Goal: Book appointment/travel/reservation

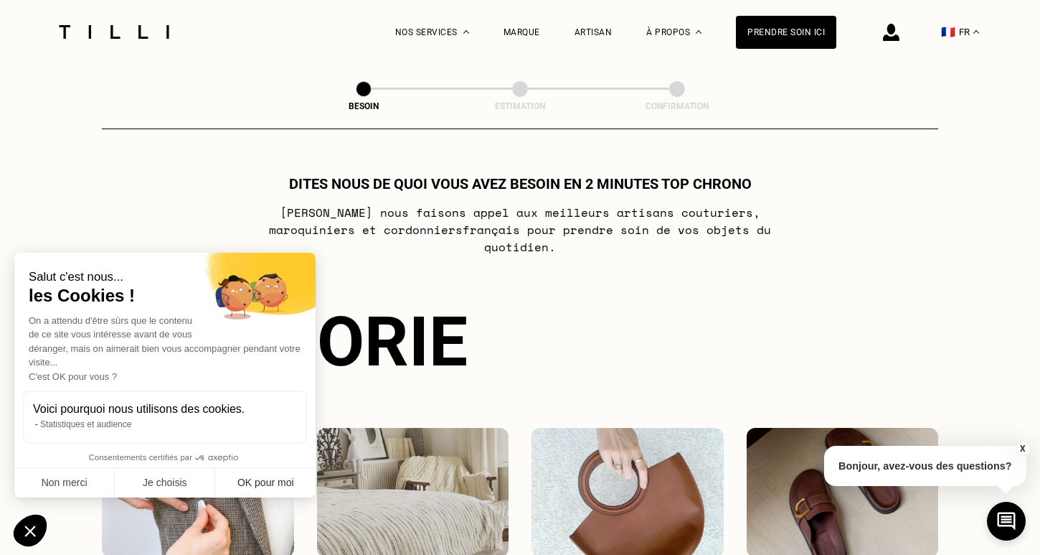
click at [255, 484] on button "OK pour moi" at bounding box center [265, 483] width 100 height 30
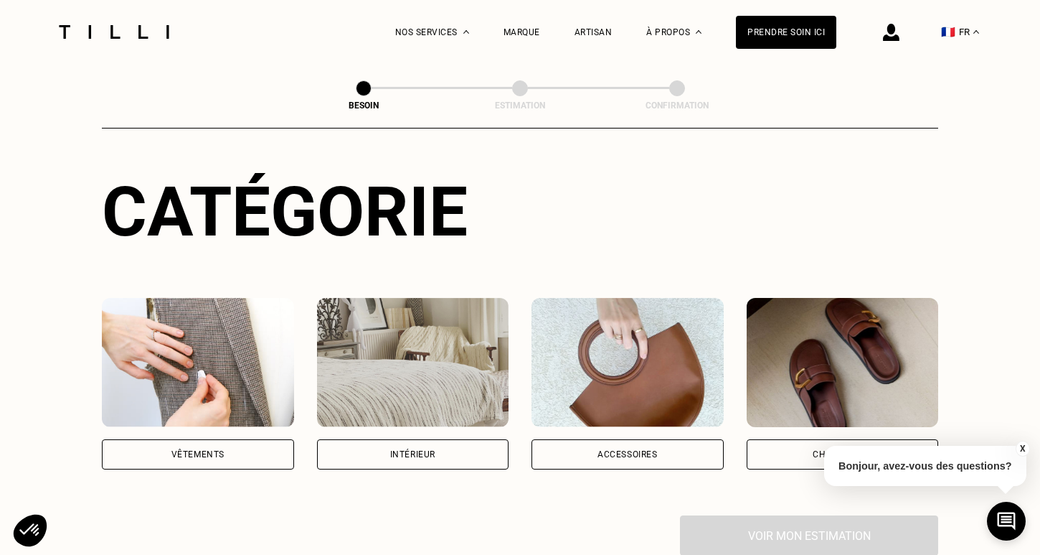
scroll to position [141, 0]
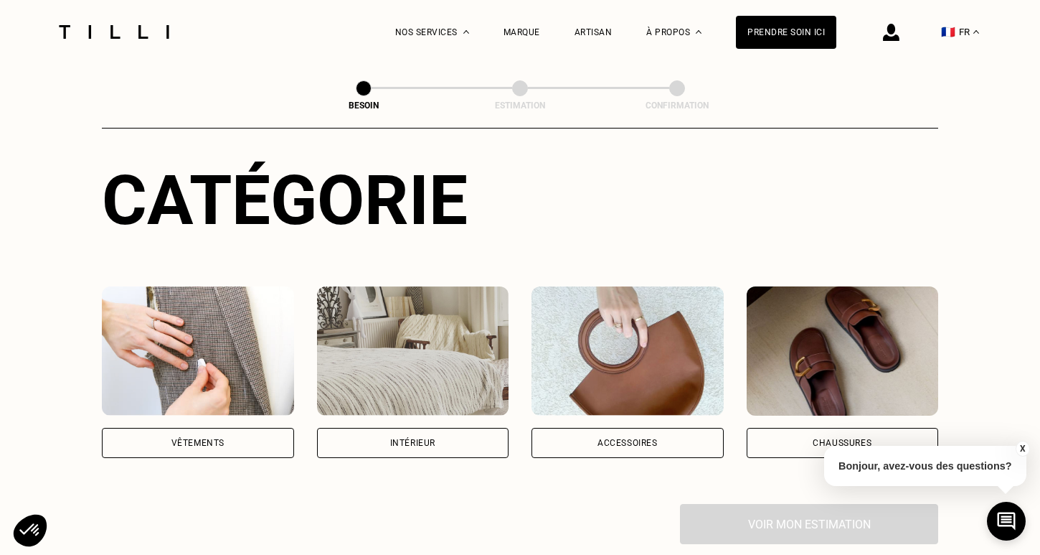
click at [448, 428] on div "Intérieur" at bounding box center [413, 443] width 192 height 30
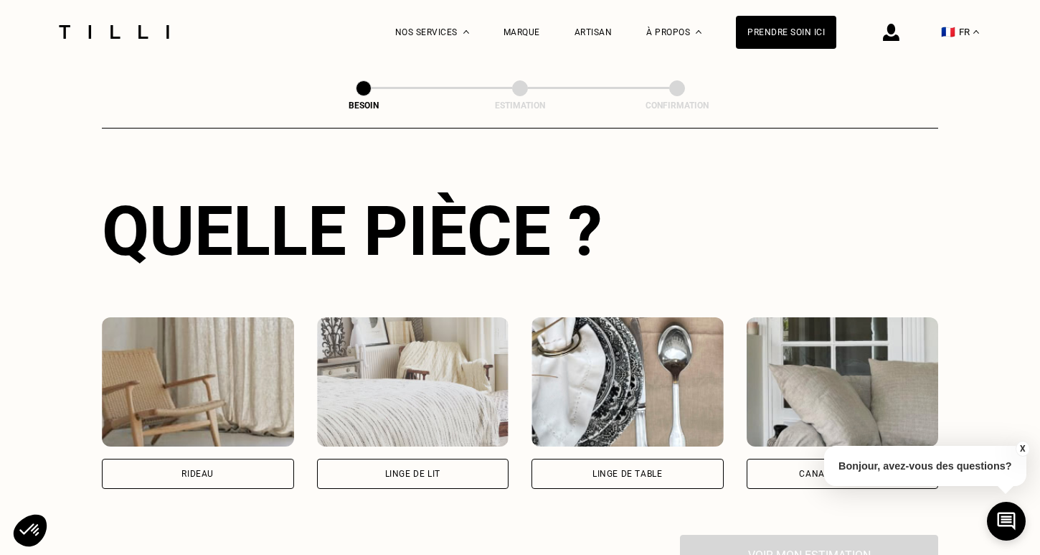
scroll to position [519, 0]
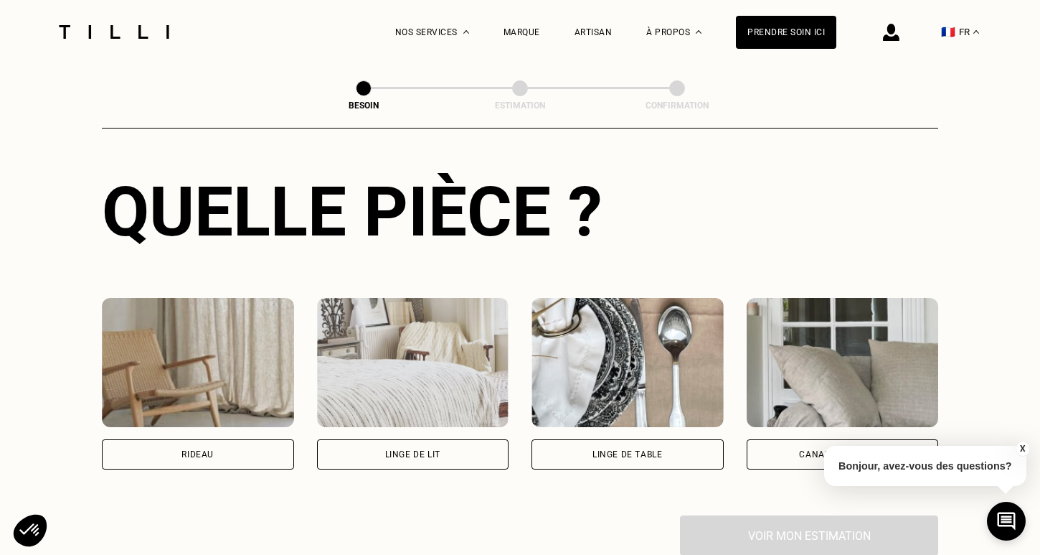
click at [189, 450] on div "Rideau" at bounding box center [198, 454] width 32 height 9
select select "FR"
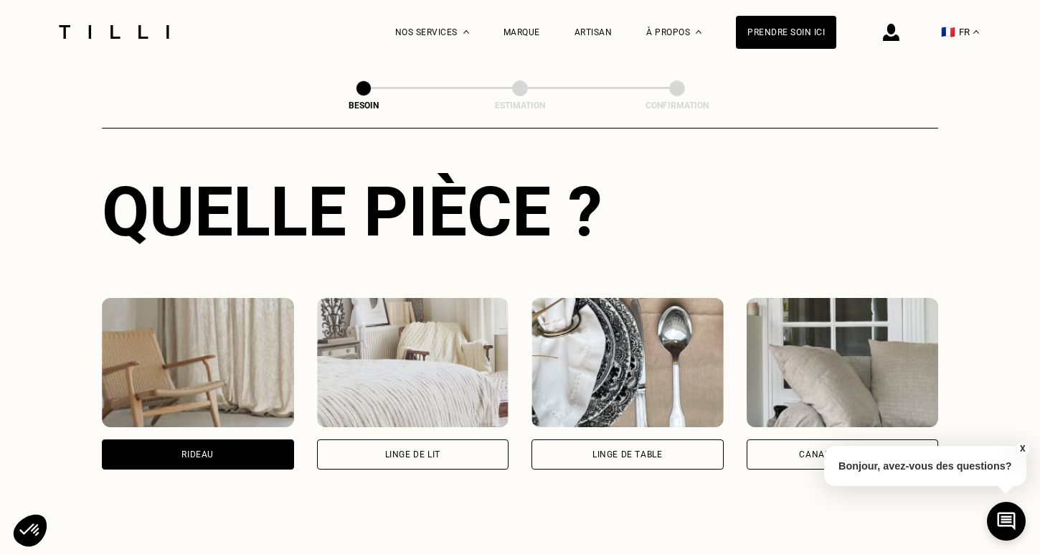
scroll to position [857, 0]
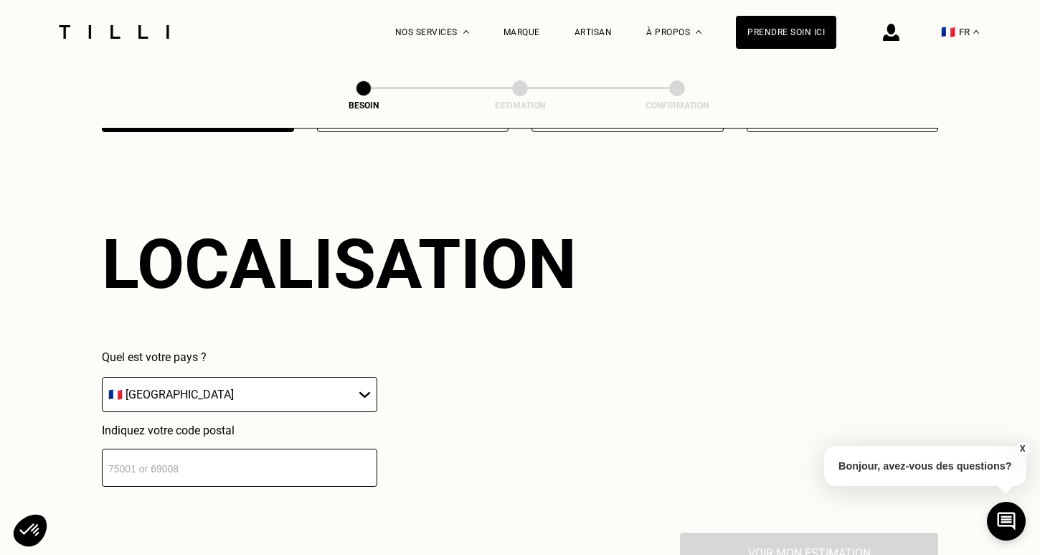
click at [184, 461] on input "number" at bounding box center [240, 467] width 276 height 38
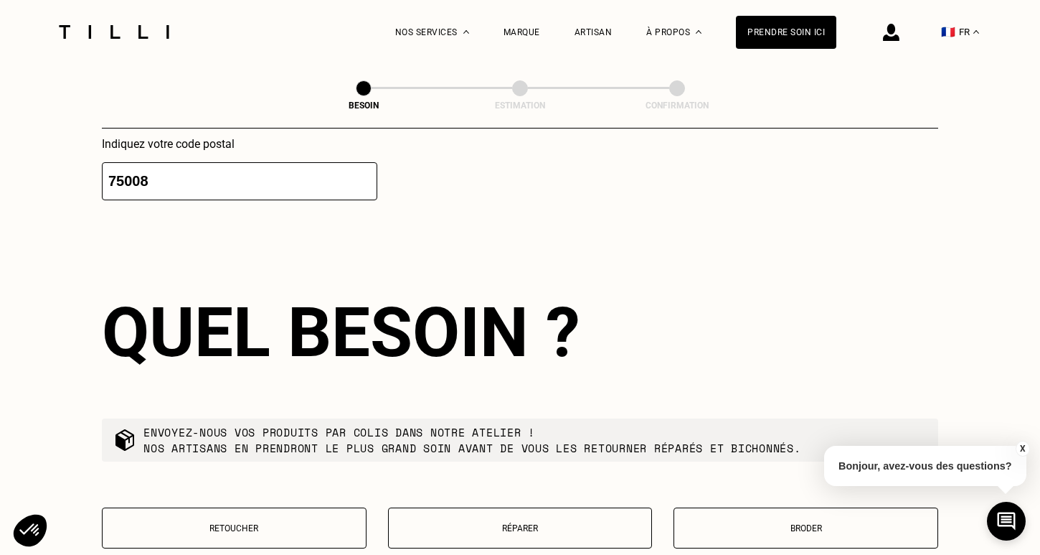
scroll to position [1216, 0]
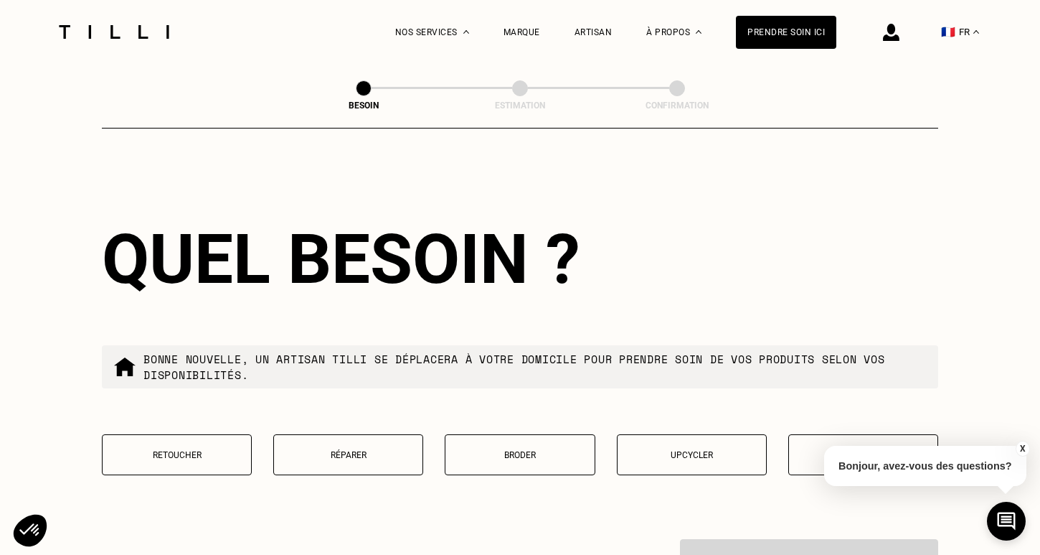
type input "75008"
click at [203, 450] on p "Retoucher" at bounding box center [177, 455] width 134 height 10
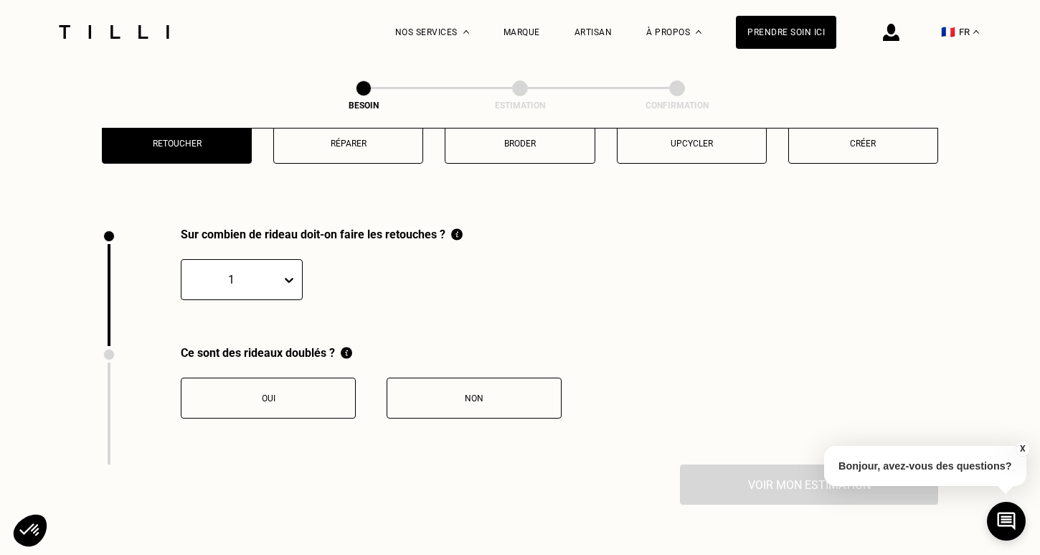
scroll to position [1582, 0]
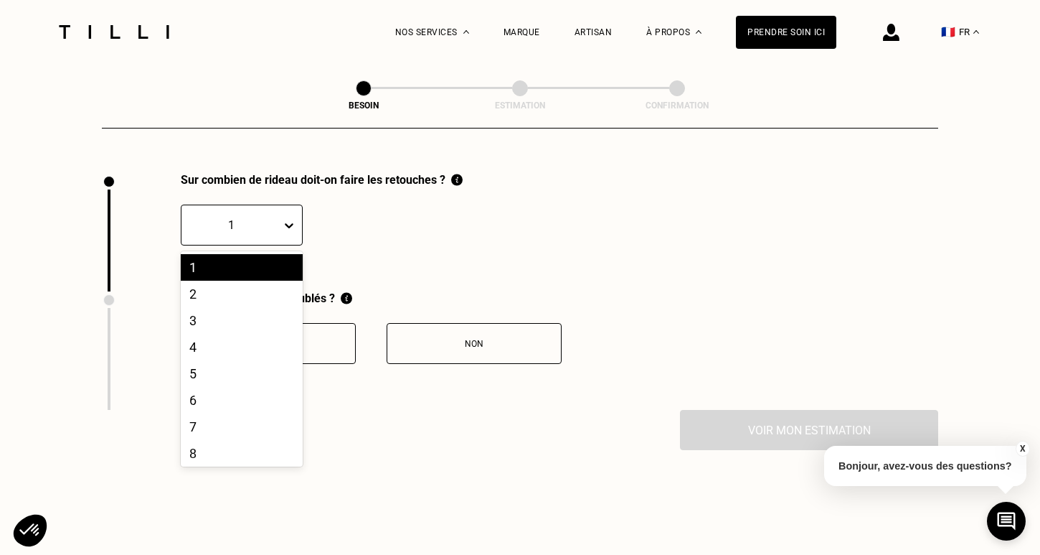
click at [291, 218] on icon at bounding box center [289, 225] width 14 height 14
click at [196, 387] on div "6" at bounding box center [242, 400] width 122 height 27
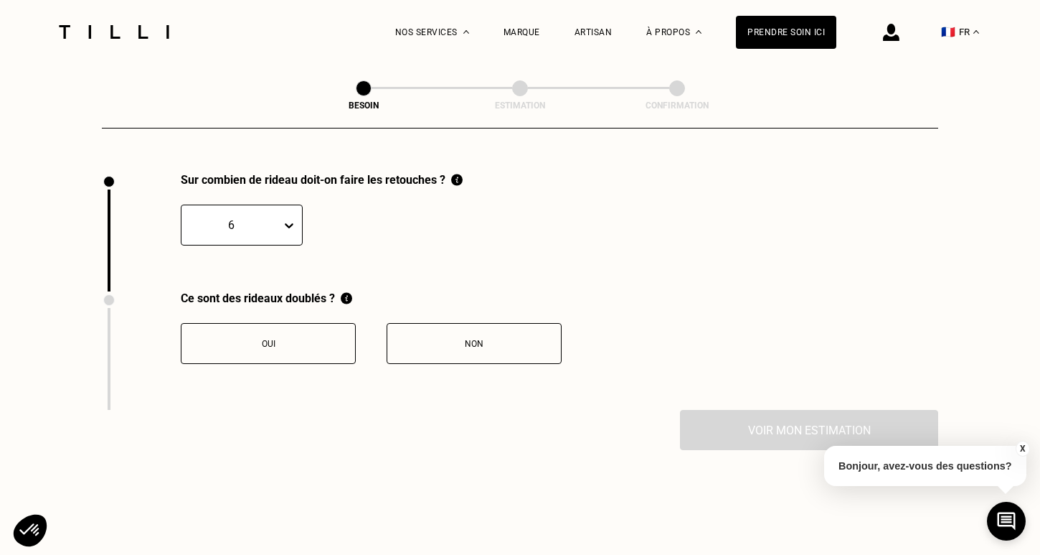
click at [458, 323] on button "Non" at bounding box center [474, 343] width 175 height 41
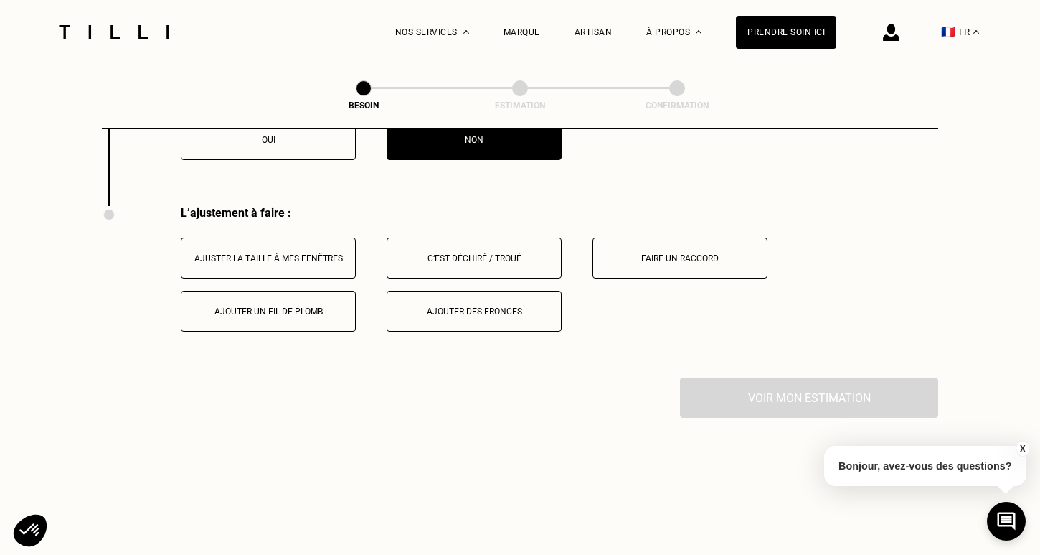
scroll to position [1819, 0]
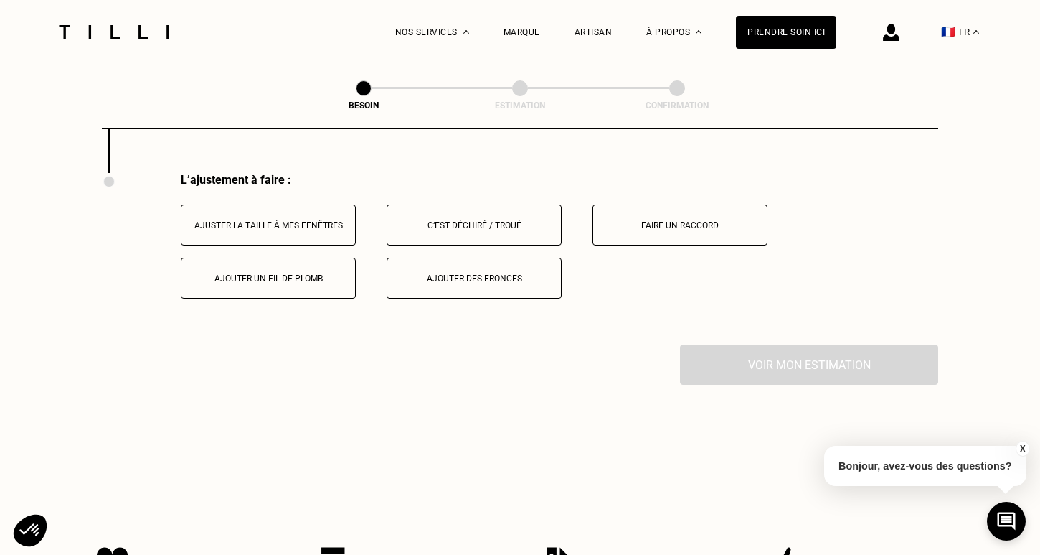
click at [272, 220] on div "Ajuster la taille à mes fenêtres" at bounding box center [268, 225] width 159 height 10
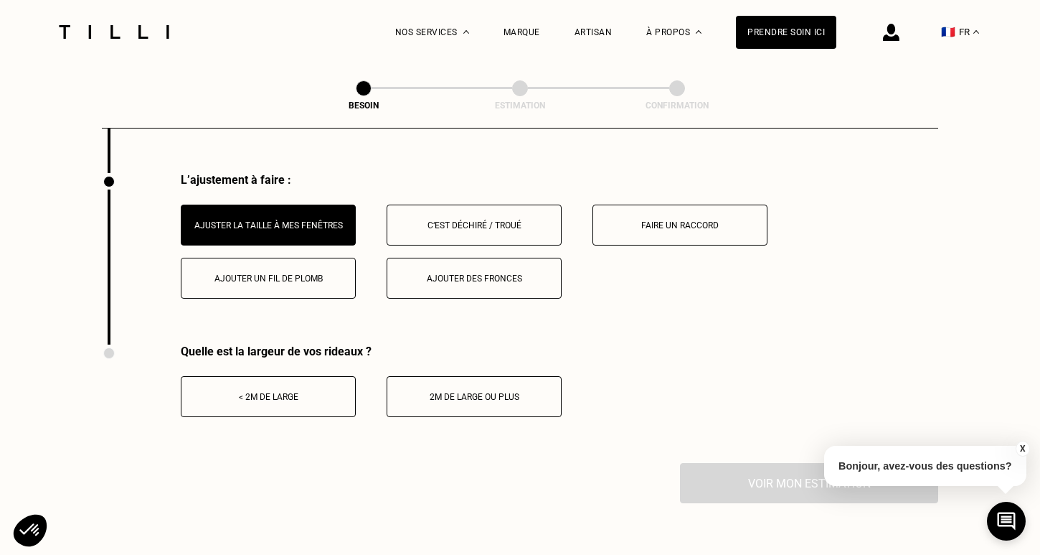
click at [291, 392] on div "< 2m de large" at bounding box center [268, 397] width 159 height 10
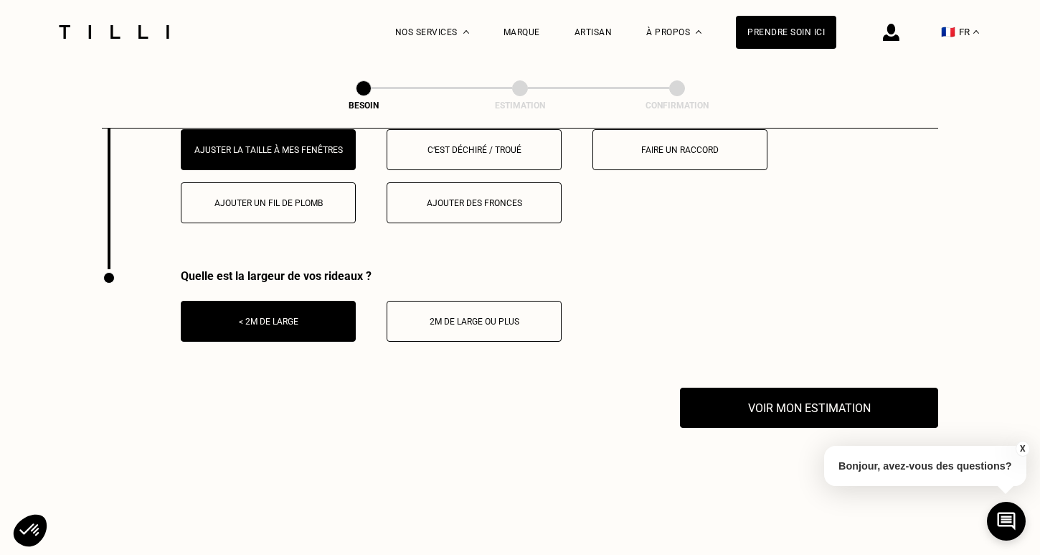
scroll to position [1896, 0]
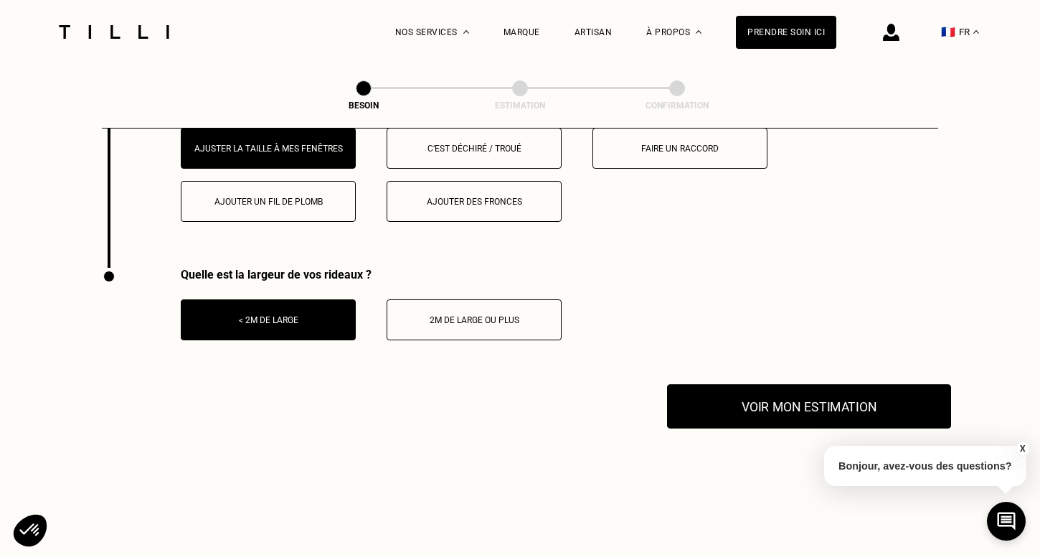
click at [773, 385] on button "Voir mon estimation" at bounding box center [809, 406] width 284 height 44
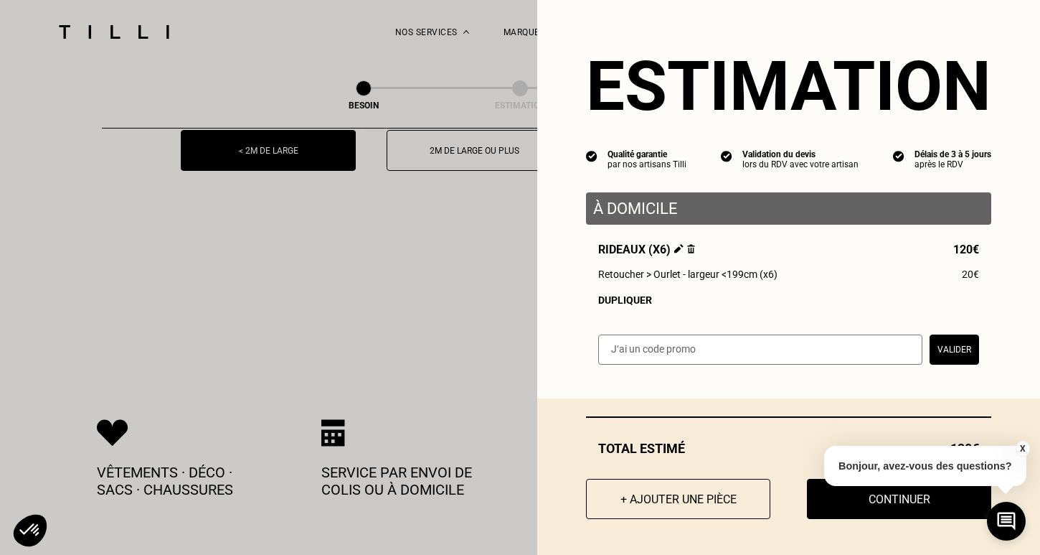
scroll to position [2084, 0]
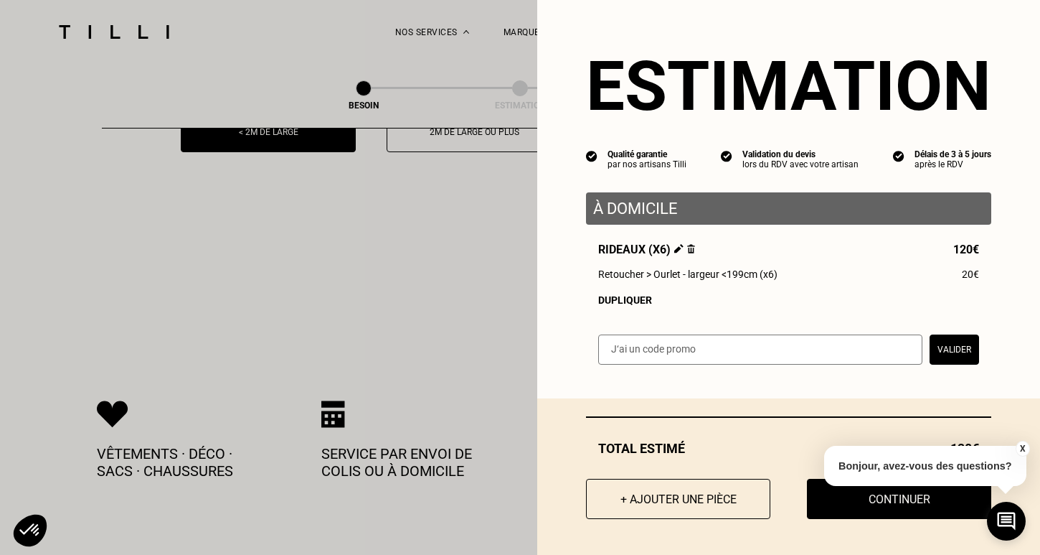
click at [1025, 448] on button "X" at bounding box center [1022, 449] width 14 height 16
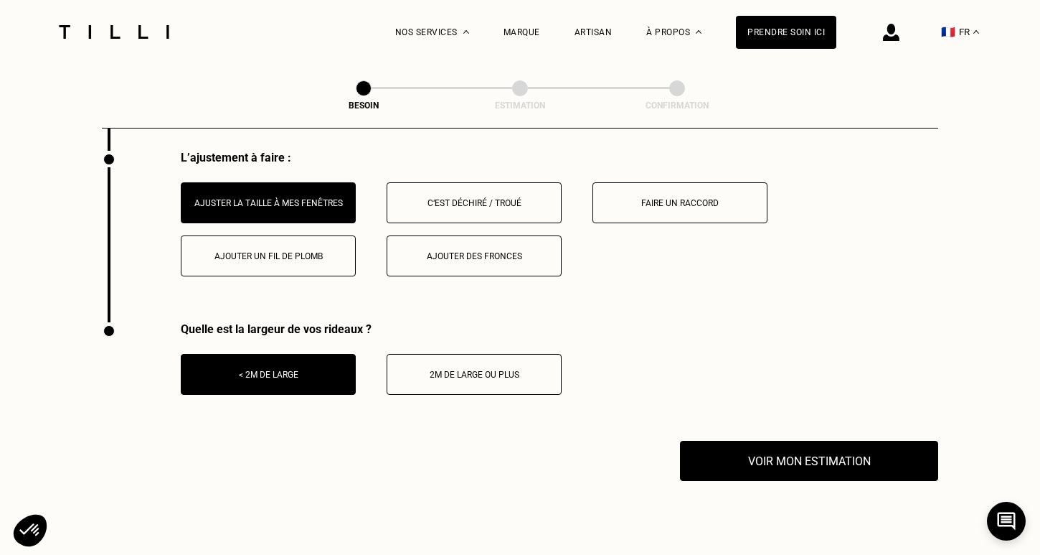
scroll to position [1843, 0]
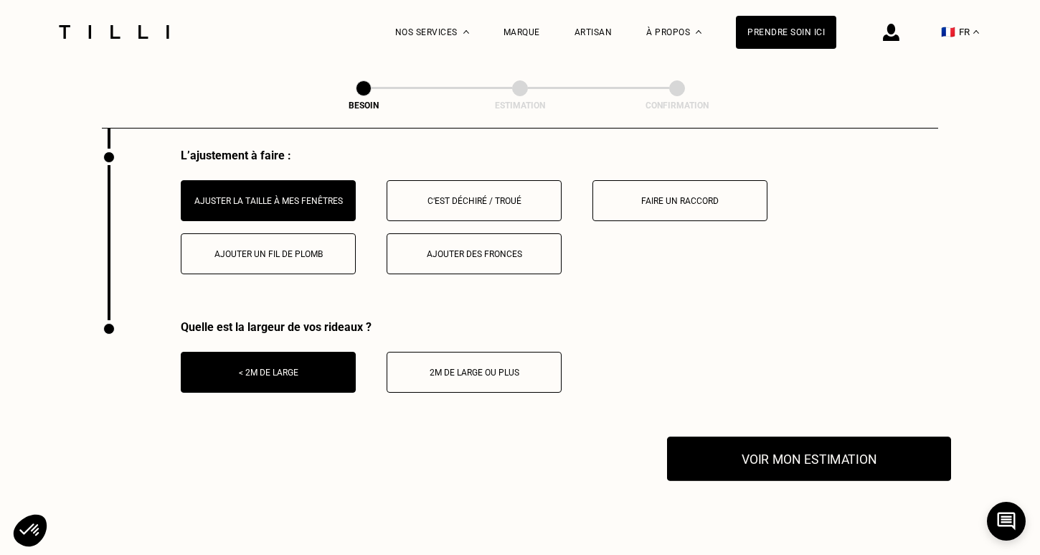
click at [828, 458] on button "Voir mon estimation" at bounding box center [809, 458] width 284 height 44
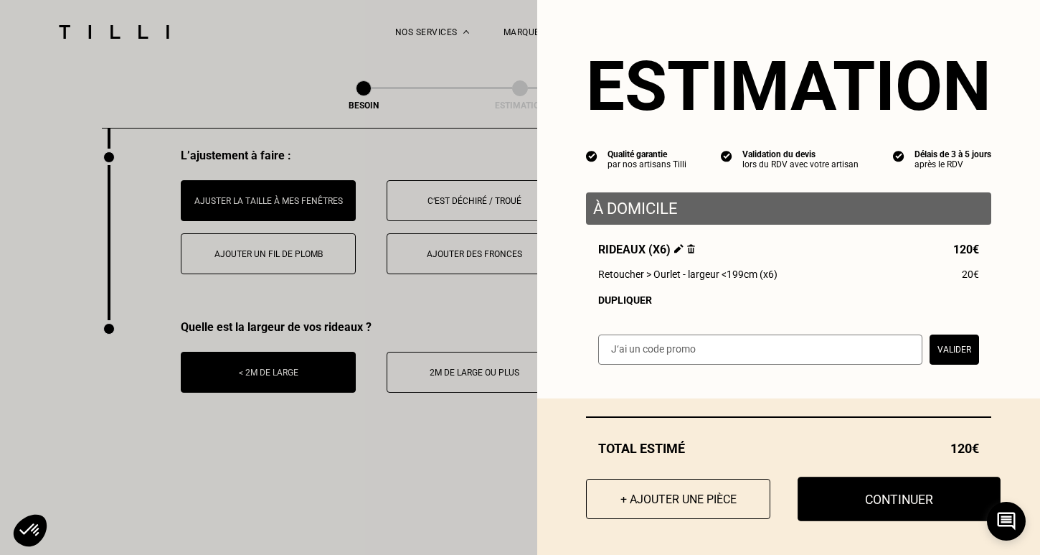
click at [870, 500] on button "Continuer" at bounding box center [899, 498] width 203 height 44
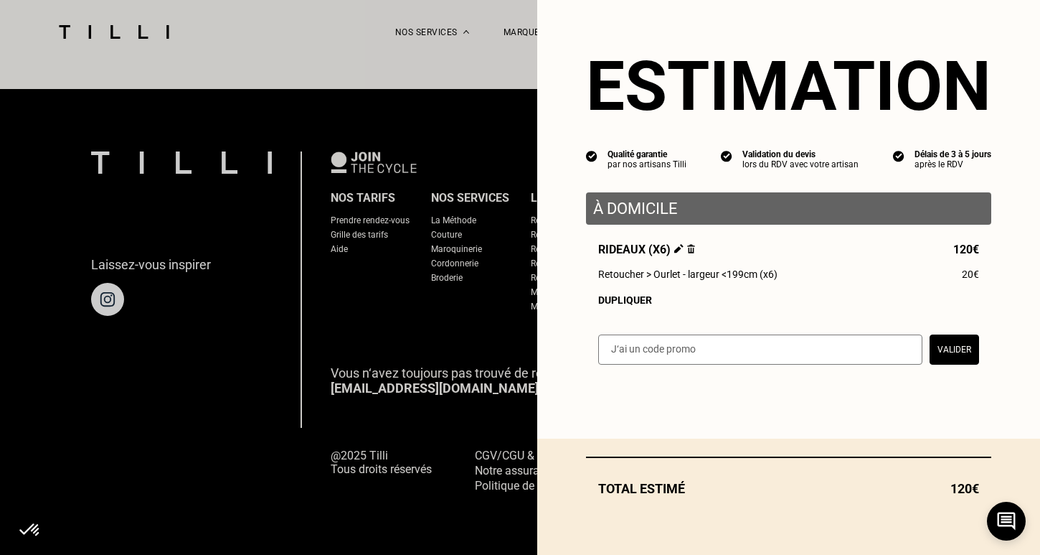
scroll to position [896, 0]
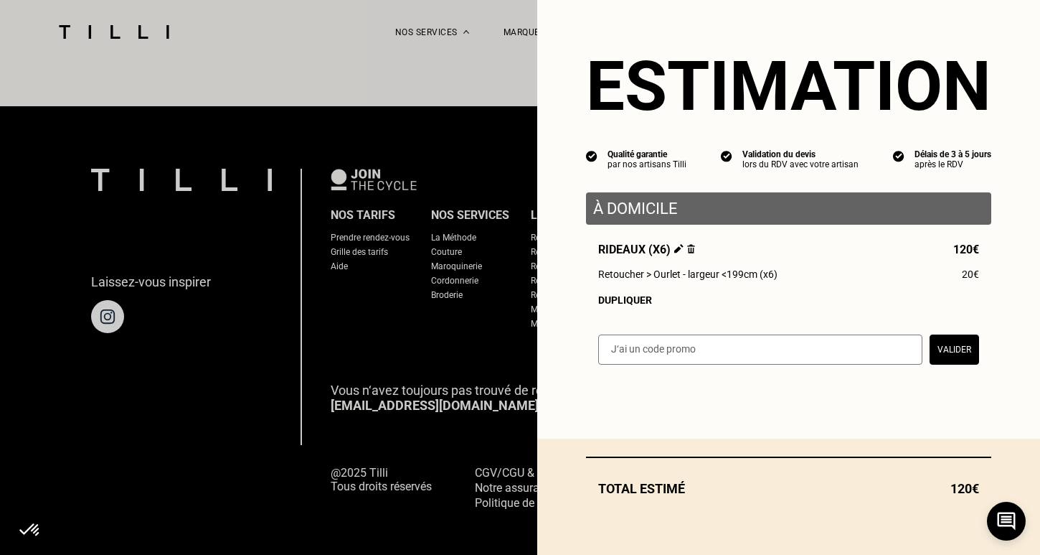
select select "FR"
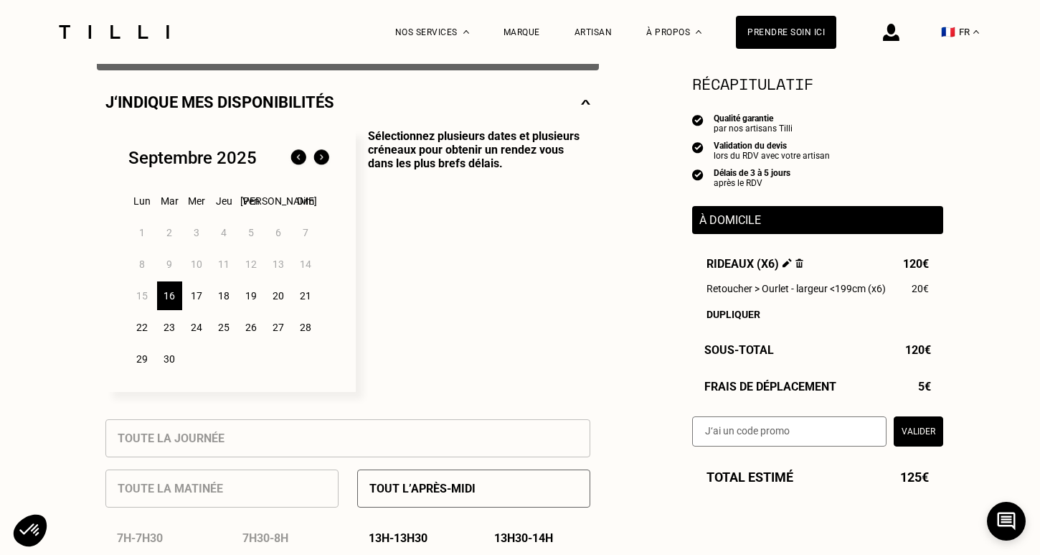
scroll to position [311, 0]
click at [191, 321] on div "24" at bounding box center [196, 328] width 25 height 29
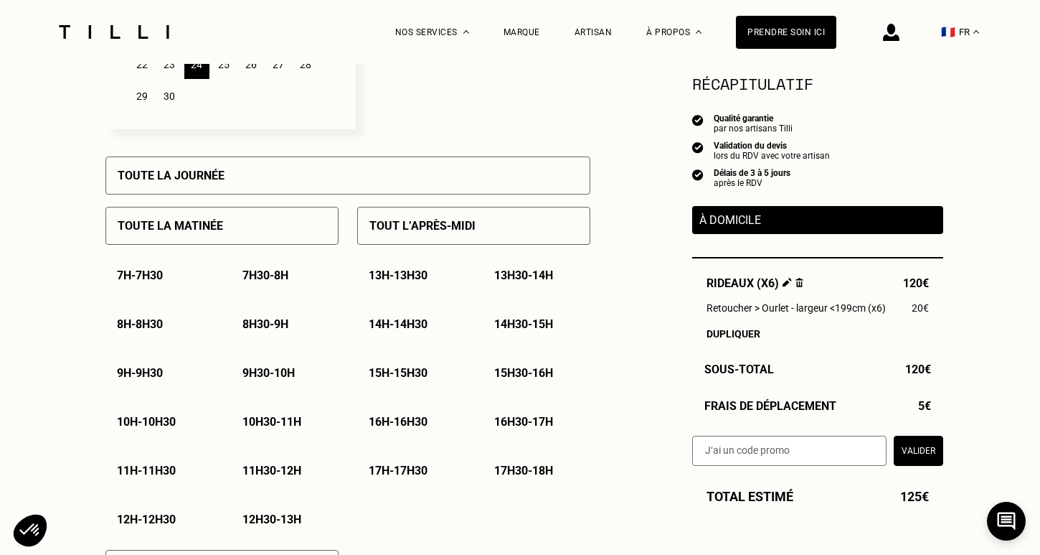
scroll to position [576, 0]
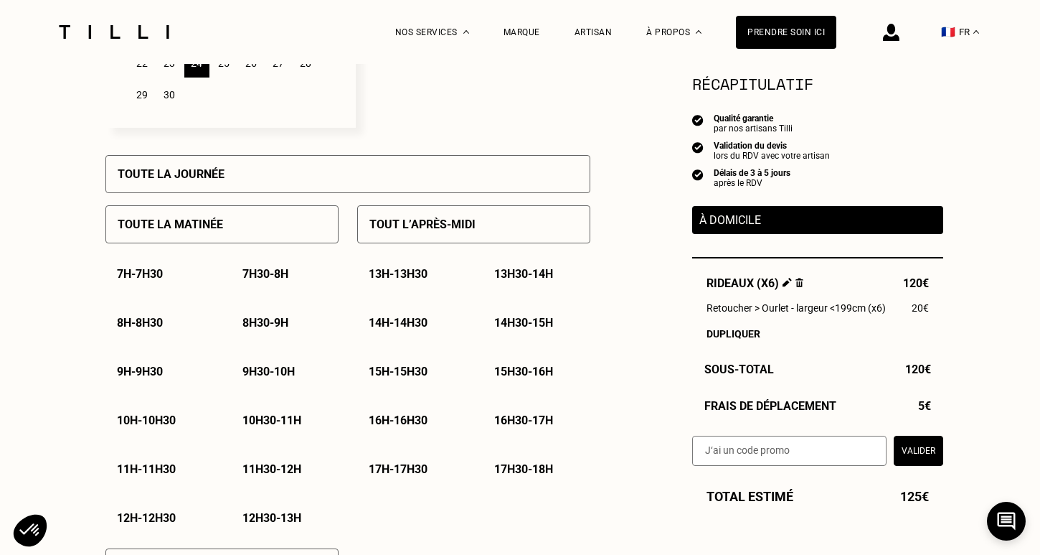
click at [143, 370] on p "9h - 9h30" at bounding box center [140, 371] width 46 height 14
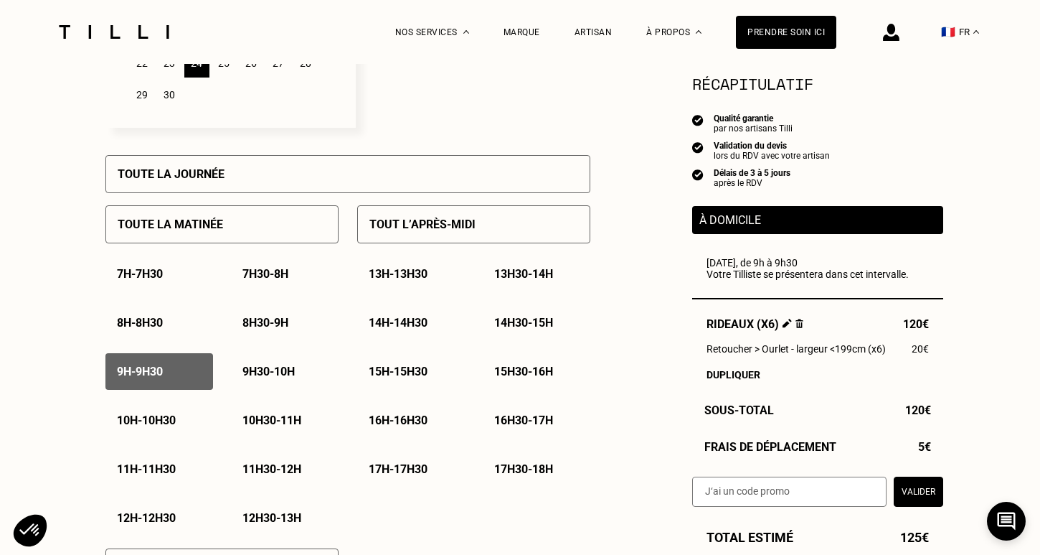
click at [273, 372] on p "9h30 - 10h" at bounding box center [269, 371] width 52 height 14
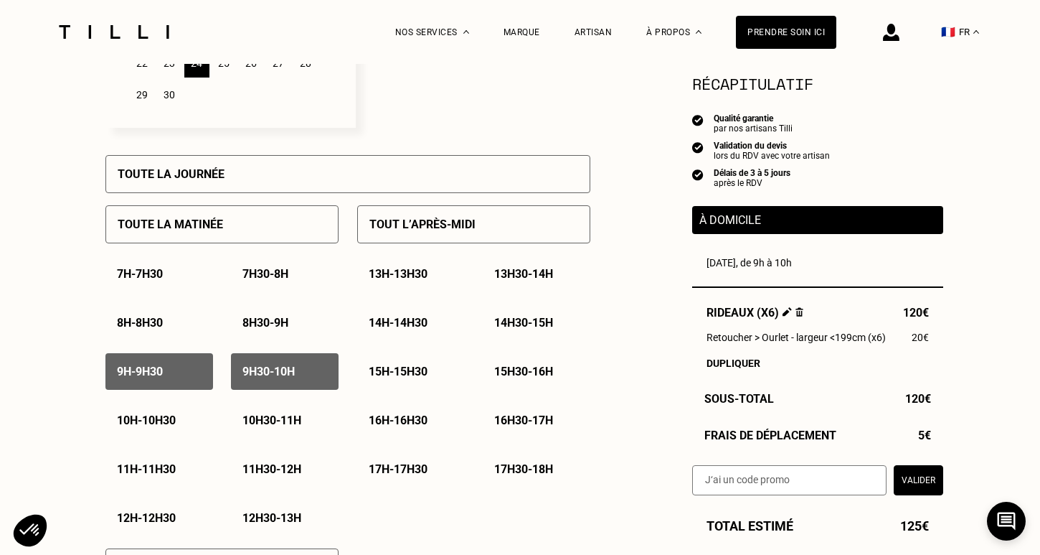
click at [154, 423] on p "10h - 10h30" at bounding box center [146, 420] width 59 height 14
click at [276, 421] on p "10h30 - 11h" at bounding box center [272, 420] width 59 height 14
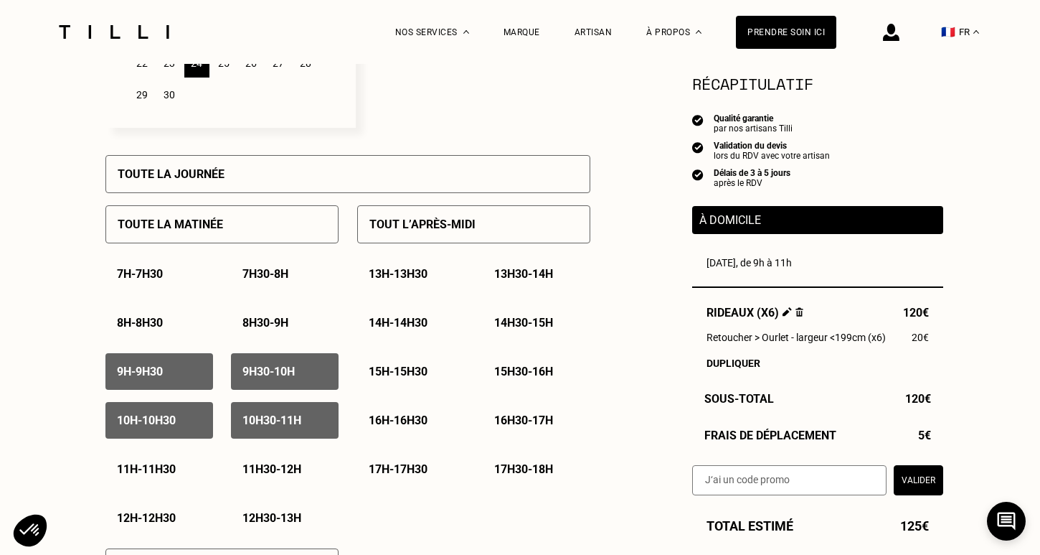
click at [153, 468] on p "11h - 11h30" at bounding box center [146, 469] width 59 height 14
click at [258, 474] on p "11h30 - 12h" at bounding box center [272, 469] width 59 height 14
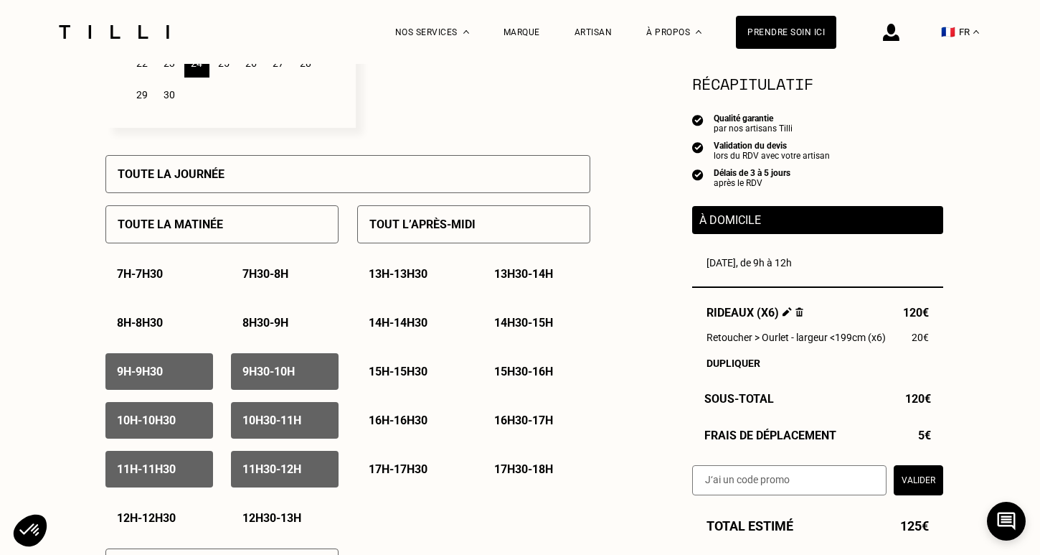
click at [395, 372] on p "15h - 15h30" at bounding box center [398, 371] width 59 height 14
click at [507, 373] on p "15h30 - 16h" at bounding box center [523, 371] width 59 height 14
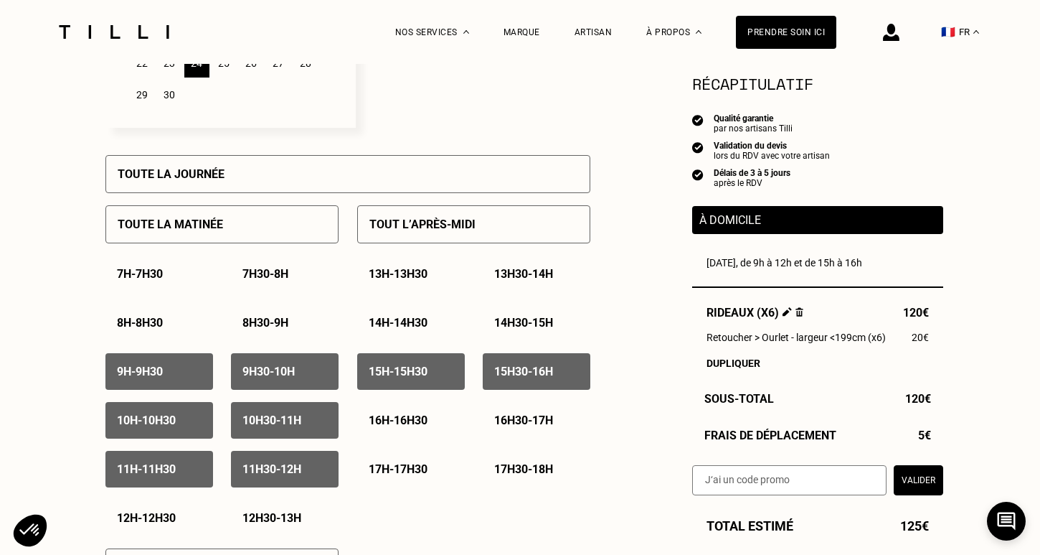
click at [397, 423] on p "16h - 16h30" at bounding box center [398, 420] width 59 height 14
click at [551, 417] on p "16h30 - 17h" at bounding box center [523, 420] width 59 height 14
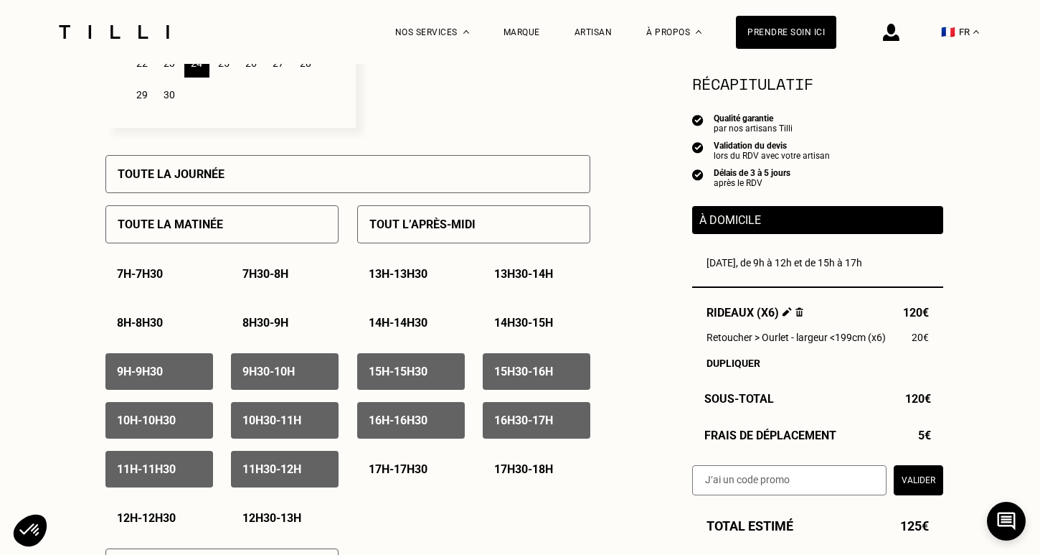
click at [409, 466] on p "17h - 17h30" at bounding box center [398, 469] width 59 height 14
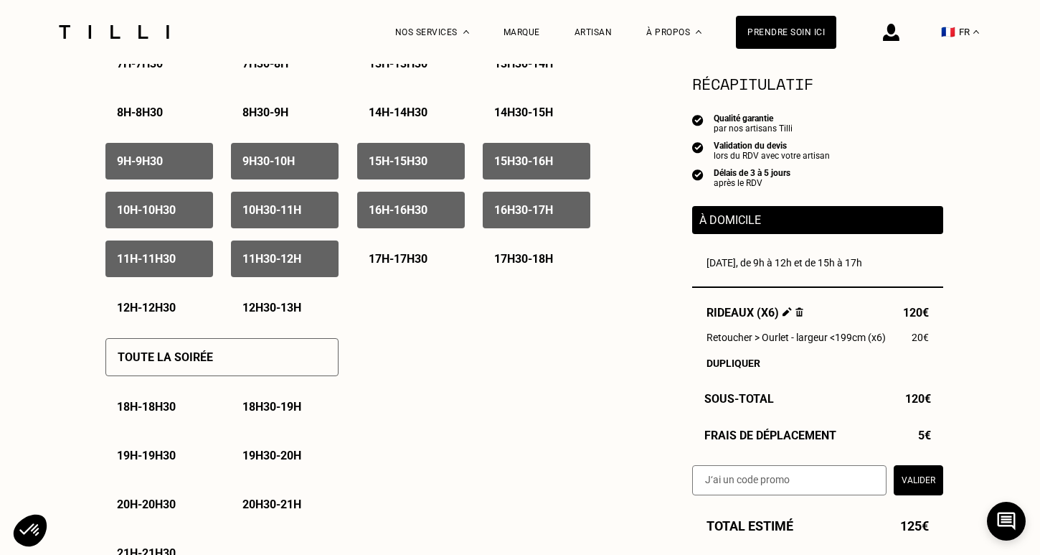
scroll to position [788, 0]
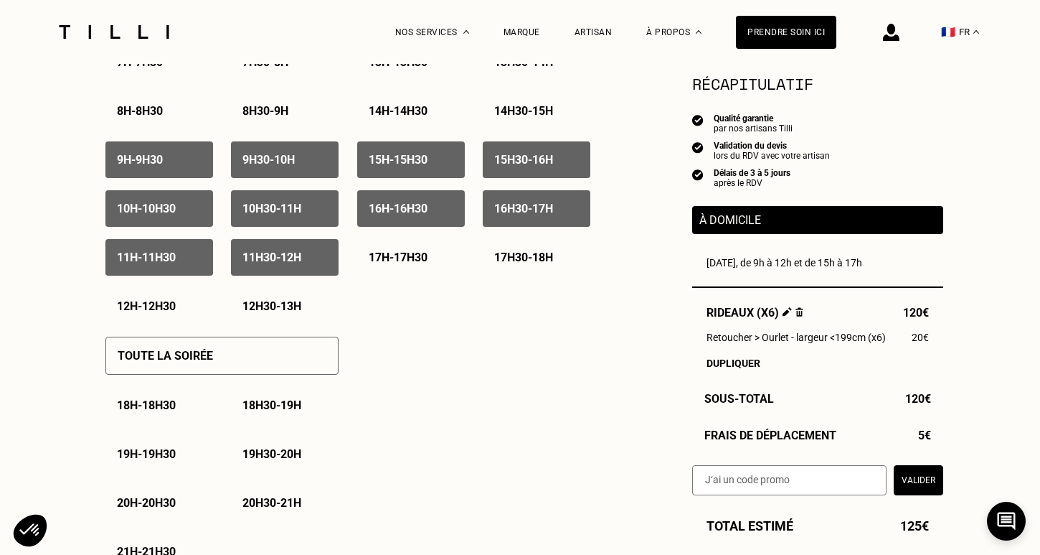
click at [917, 491] on button "Valider" at bounding box center [919, 480] width 50 height 30
click at [819, 486] on input "text" at bounding box center [789, 480] width 194 height 30
click at [978, 438] on div "Besoin Estimation Confirmation Estimation Récapitulatif Qualité garantie par no…" at bounding box center [520, 453] width 1040 height 2354
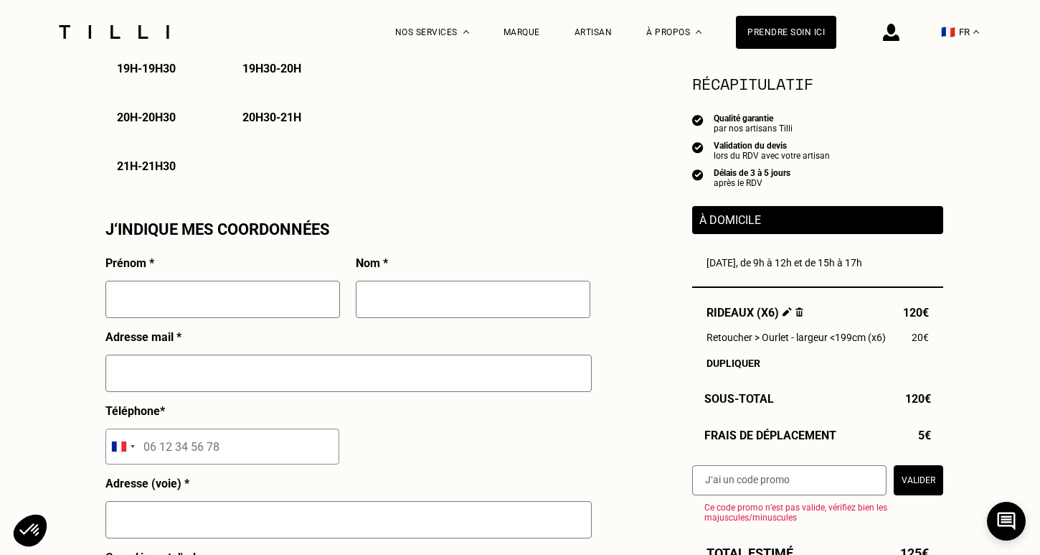
scroll to position [1172, 0]
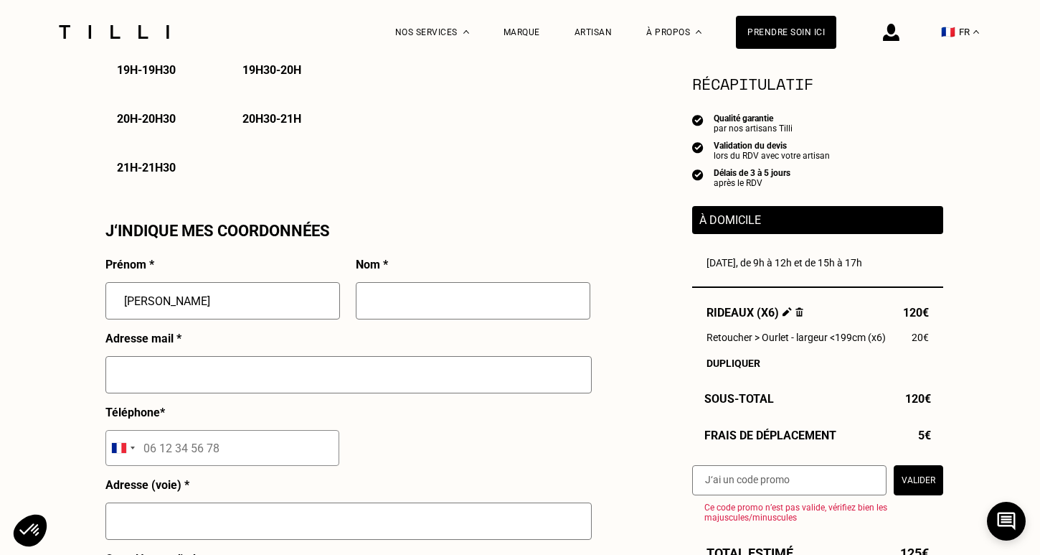
type input "[PERSON_NAME]"
type input "Beaudet"
type input "[PERSON_NAME][EMAIL_ADDRESS][DOMAIN_NAME]"
click at [158, 448] on input "tel" at bounding box center [222, 448] width 234 height 36
type input "06 03 12 33 61"
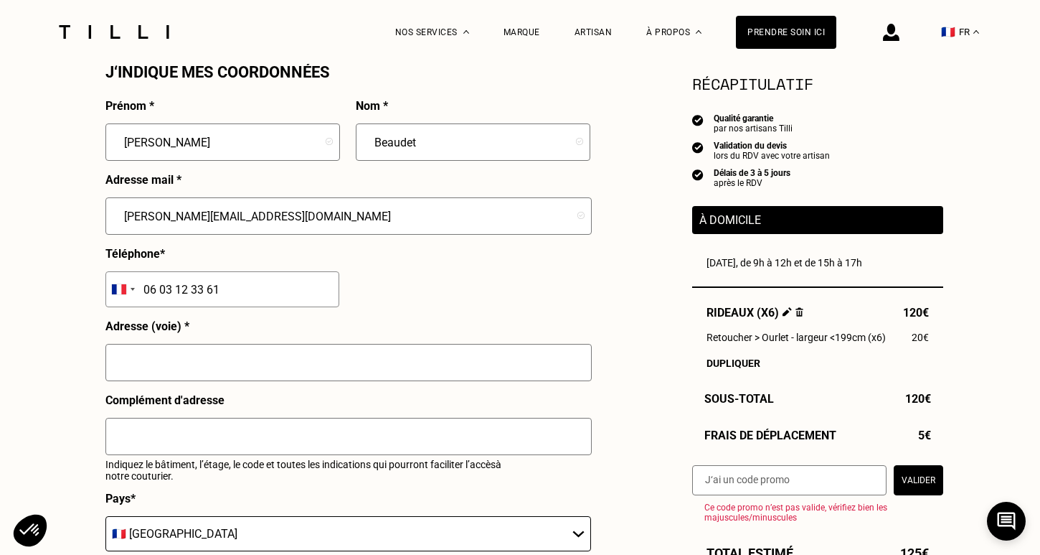
scroll to position [1331, 0]
type input "[STREET_ADDRESS]"
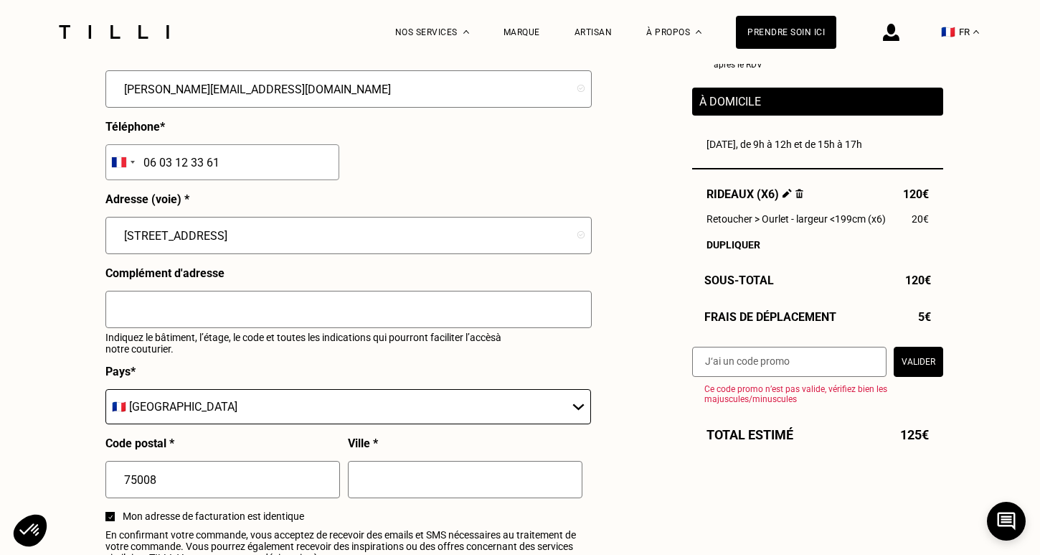
scroll to position [1456, 0]
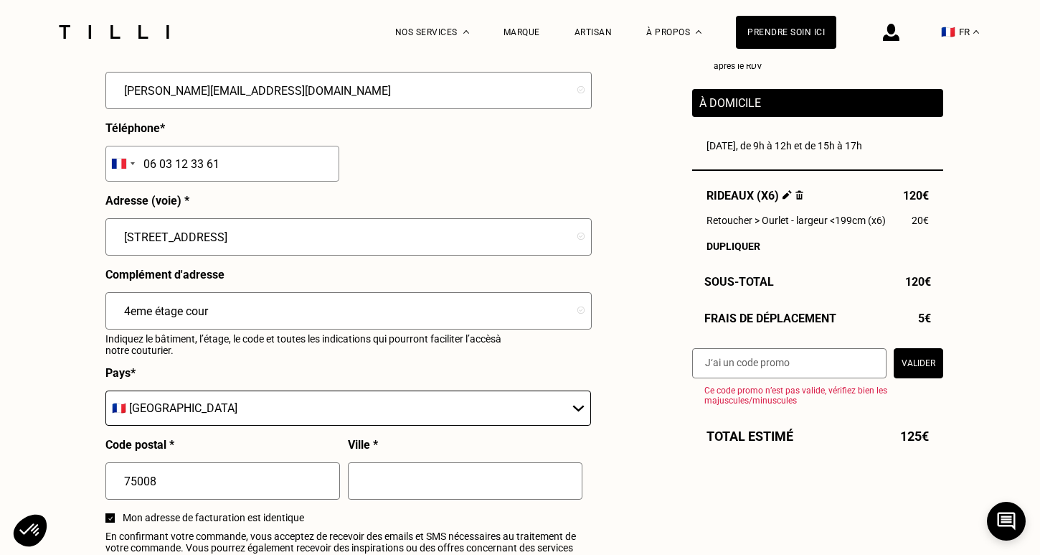
type input "4eme étage cour"
type input "[GEOGRAPHIC_DATA]"
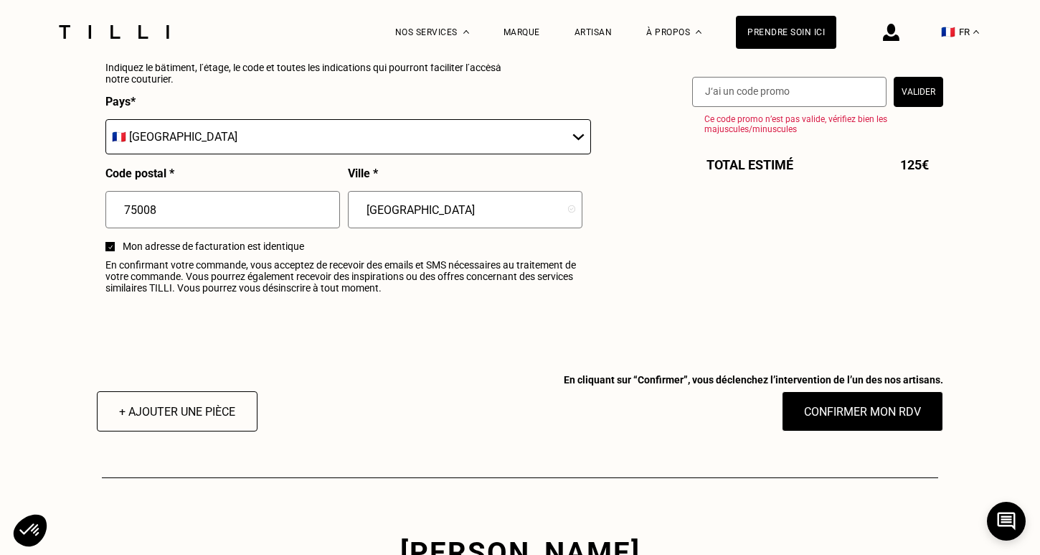
scroll to position [1730, 0]
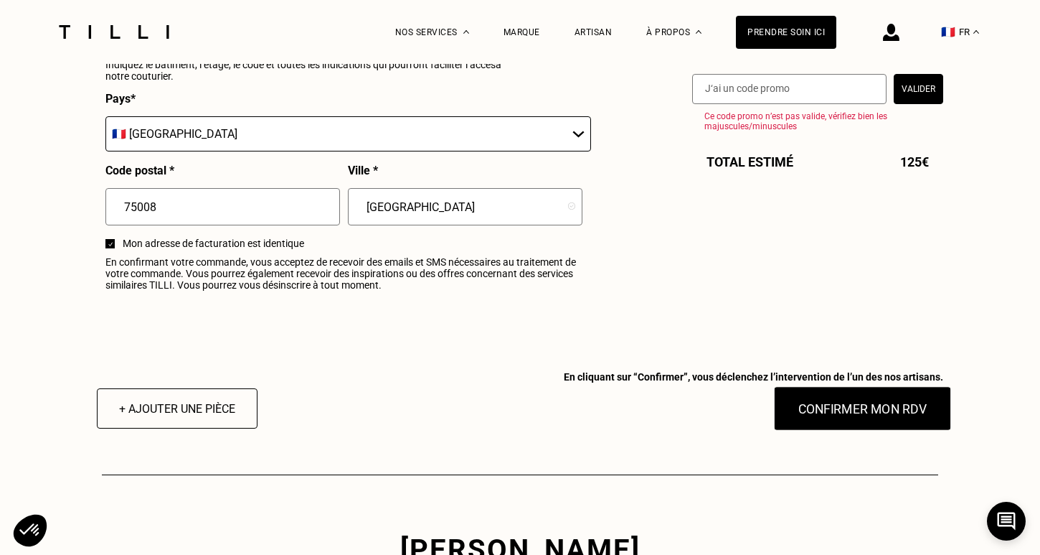
click at [830, 413] on button "Confirmer mon RDV" at bounding box center [863, 408] width 178 height 44
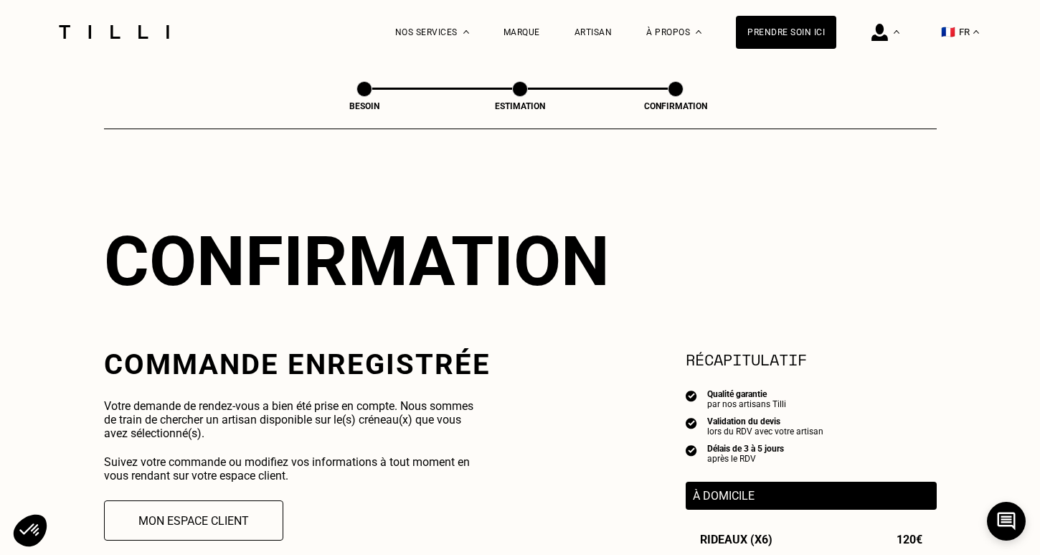
click at [289, 410] on p "Votre demande de rendez-vous a bien été prise en compte. Nous sommes de train d…" at bounding box center [295, 419] width 382 height 41
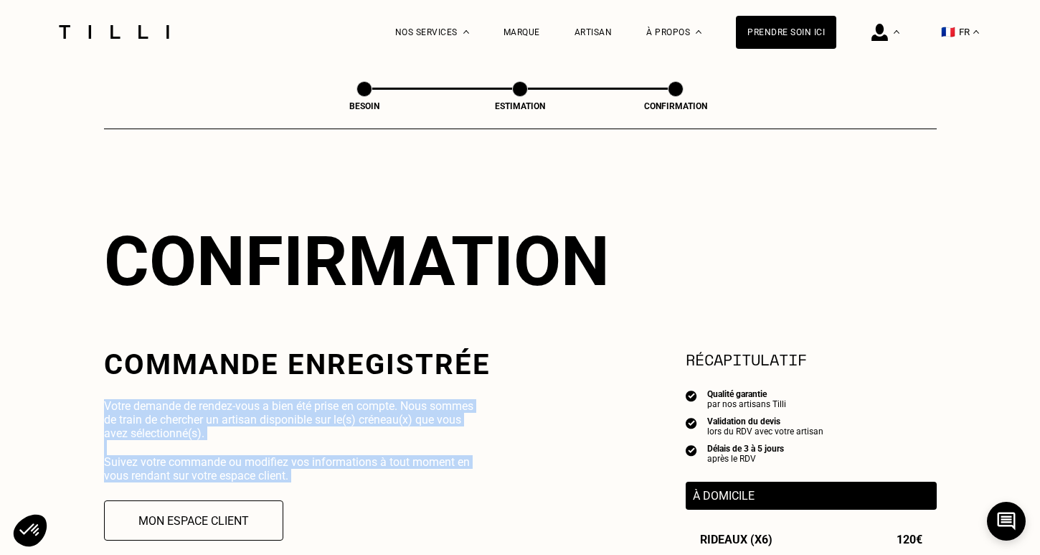
drag, startPoint x: 289, startPoint y: 410, endPoint x: 286, endPoint y: 461, distance: 51.0
click at [286, 461] on div "Commande enregistrée Votre demande de rendez-vous a bien été prise en compte. N…" at bounding box center [297, 554] width 387 height 414
click at [286, 461] on p "Suivez votre commande ou modifiez vos informations à tout moment en vous rendan…" at bounding box center [295, 468] width 382 height 27
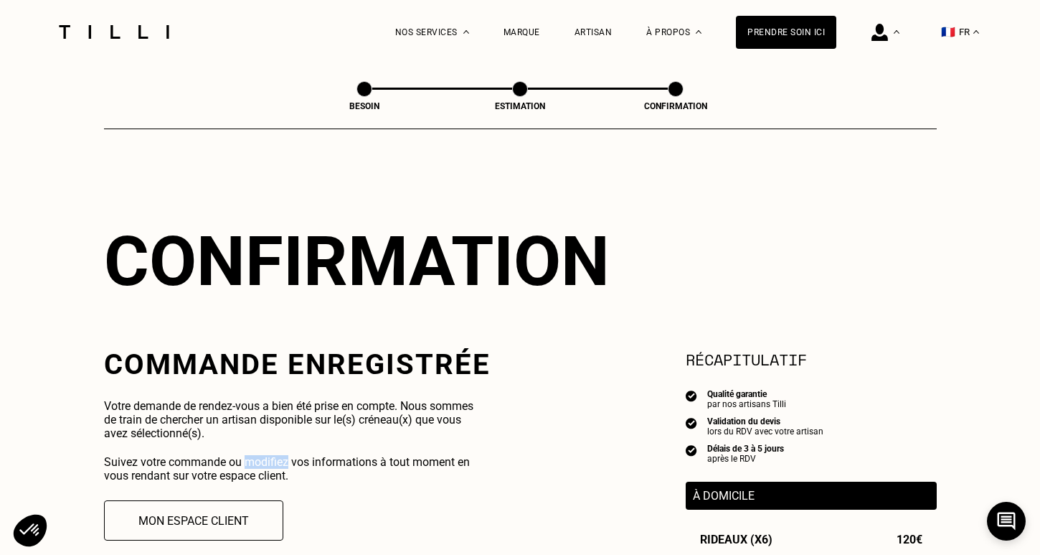
click at [286, 461] on p "Suivez votre commande ou modifiez vos informations à tout moment en vous rendan…" at bounding box center [295, 468] width 382 height 27
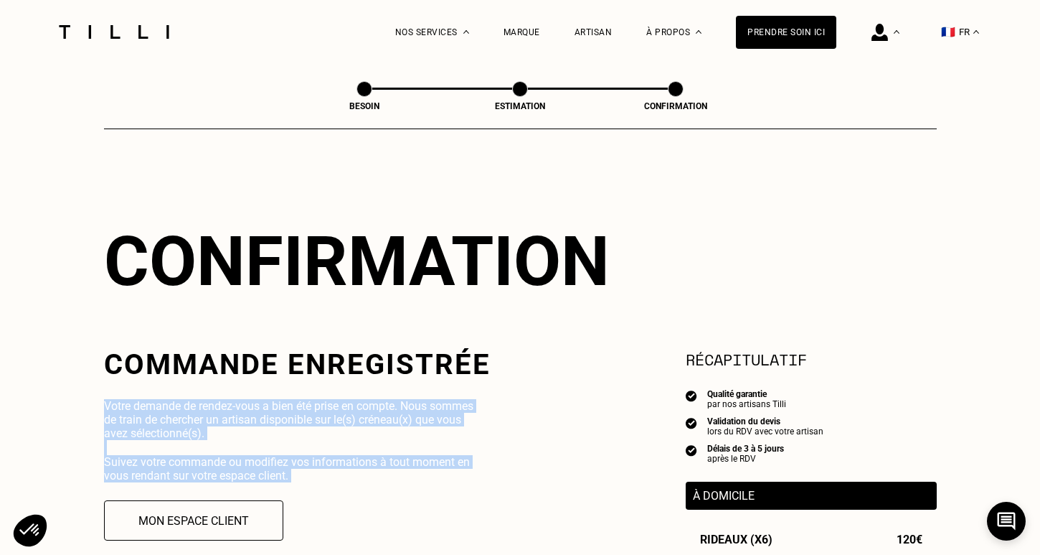
drag, startPoint x: 286, startPoint y: 461, endPoint x: 287, endPoint y: 417, distance: 44.5
click at [287, 417] on div "Commande enregistrée Votre demande de rendez-vous a bien été prise en compte. N…" at bounding box center [297, 554] width 387 height 414
click at [287, 417] on p "Votre demande de rendez-vous a bien été prise en compte. Nous sommes de train d…" at bounding box center [295, 419] width 382 height 41
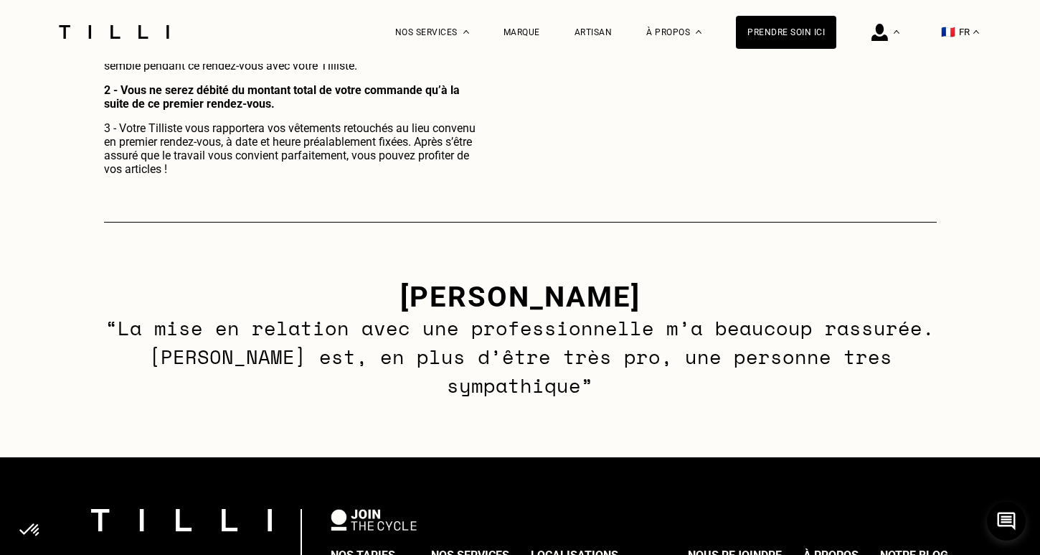
scroll to position [878, 0]
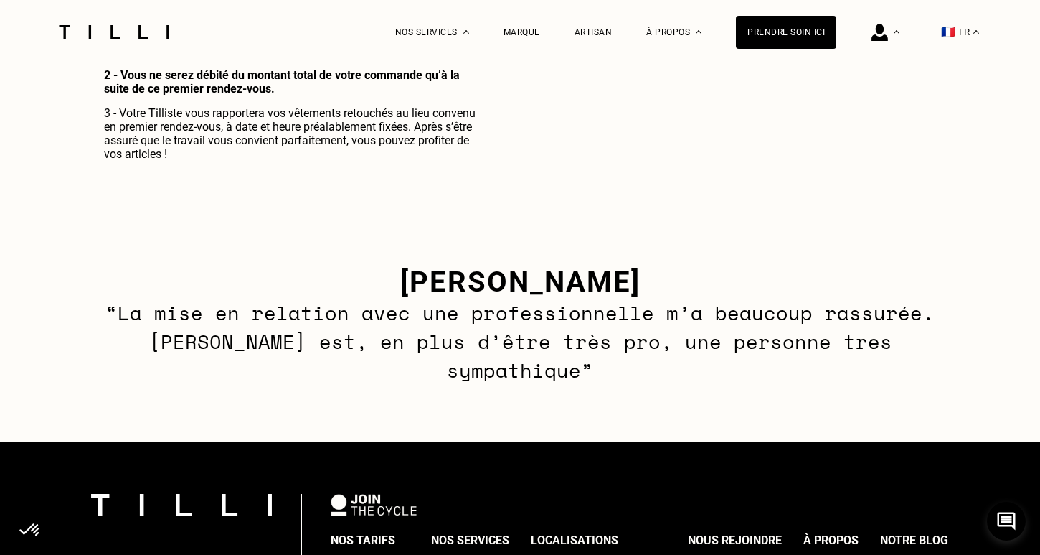
click at [372, 278] on h3 "[PERSON_NAME]" at bounding box center [520, 282] width 845 height 34
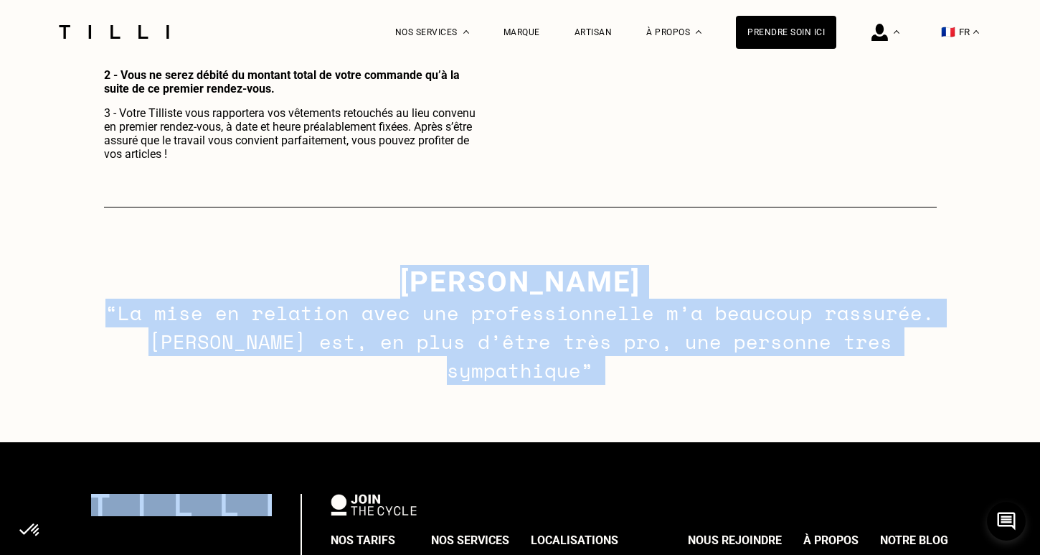
drag, startPoint x: 372, startPoint y: 278, endPoint x: 553, endPoint y: 321, distance: 186.0
click at [553, 321] on div "[PERSON_NAME] - tilliste Mélina “La mise en relation avec une professionnelle m…" at bounding box center [520, 324] width 1040 height 235
click at [553, 321] on p "“La mise en relation avec une professionnelle m’a beaucoup rassurée. [PERSON_NA…" at bounding box center [520, 341] width 845 height 86
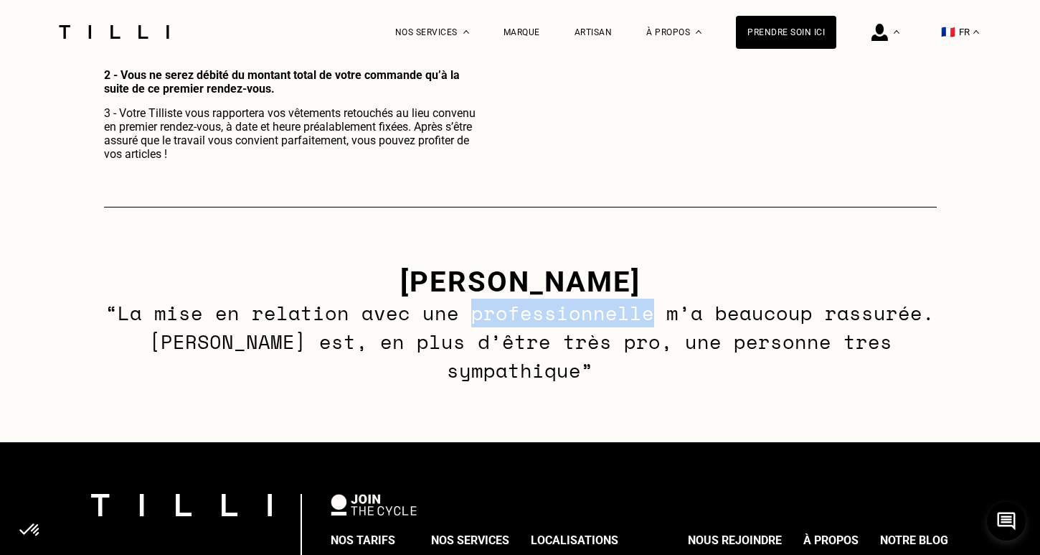
click at [553, 321] on p "“La mise en relation avec une professionnelle m’a beaucoup rassurée. [PERSON_NA…" at bounding box center [520, 341] width 845 height 86
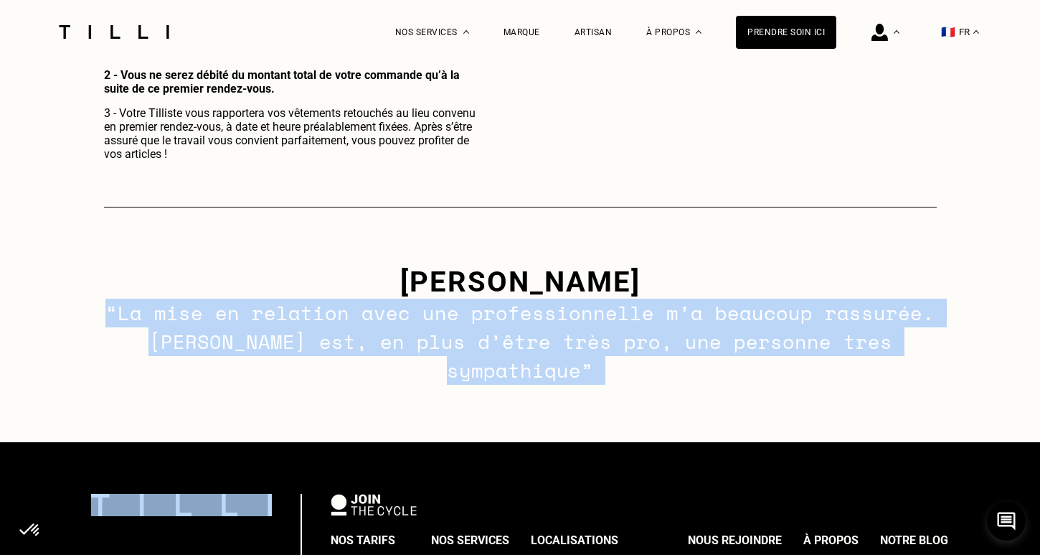
click at [553, 321] on p "“La mise en relation avec une professionnelle m’a beaucoup rassurée. [PERSON_NA…" at bounding box center [520, 341] width 845 height 86
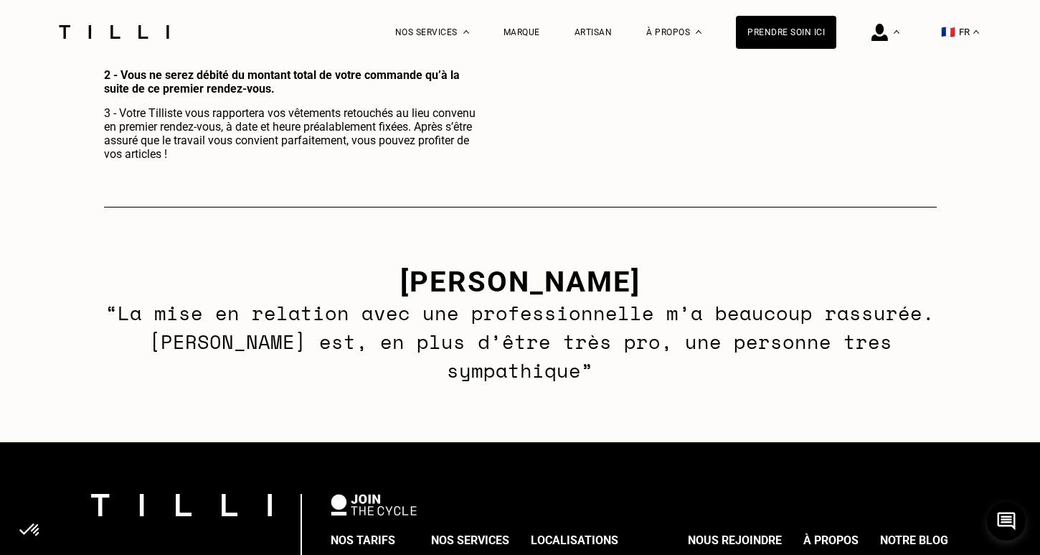
click at [374, 281] on h3 "[PERSON_NAME]" at bounding box center [520, 282] width 845 height 34
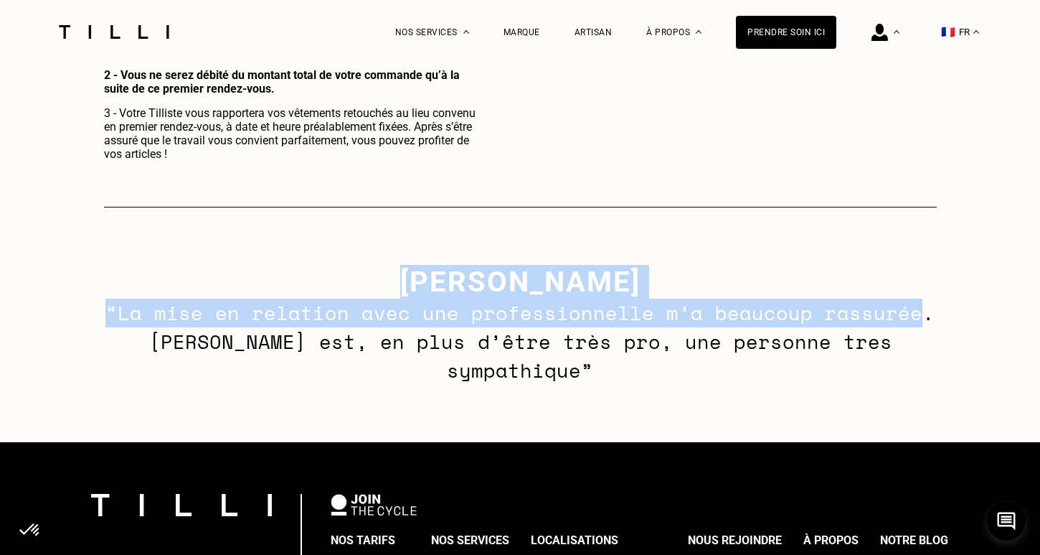
drag, startPoint x: 374, startPoint y: 281, endPoint x: 870, endPoint y: 311, distance: 497.5
click at [870, 311] on div "[PERSON_NAME] - tilliste Mélina “La mise en relation avec une professionnelle m…" at bounding box center [520, 324] width 1040 height 235
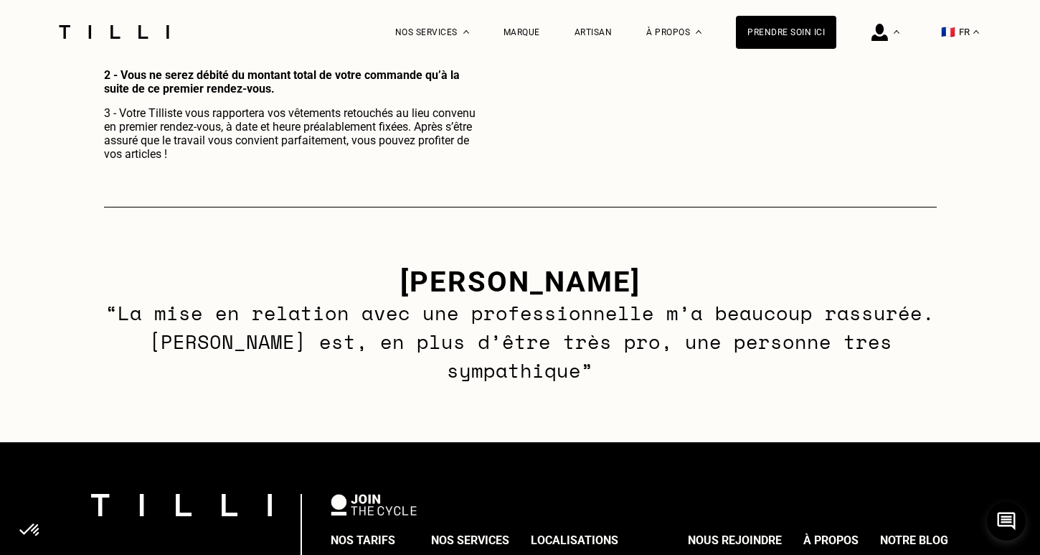
click at [922, 342] on p "“La mise en relation avec une professionnelle m’a beaucoup rassurée. [PERSON_NA…" at bounding box center [520, 341] width 845 height 86
click at [915, 337] on p "“La mise en relation avec une professionnelle m’a beaucoup rassurée. [PERSON_NA…" at bounding box center [520, 341] width 845 height 86
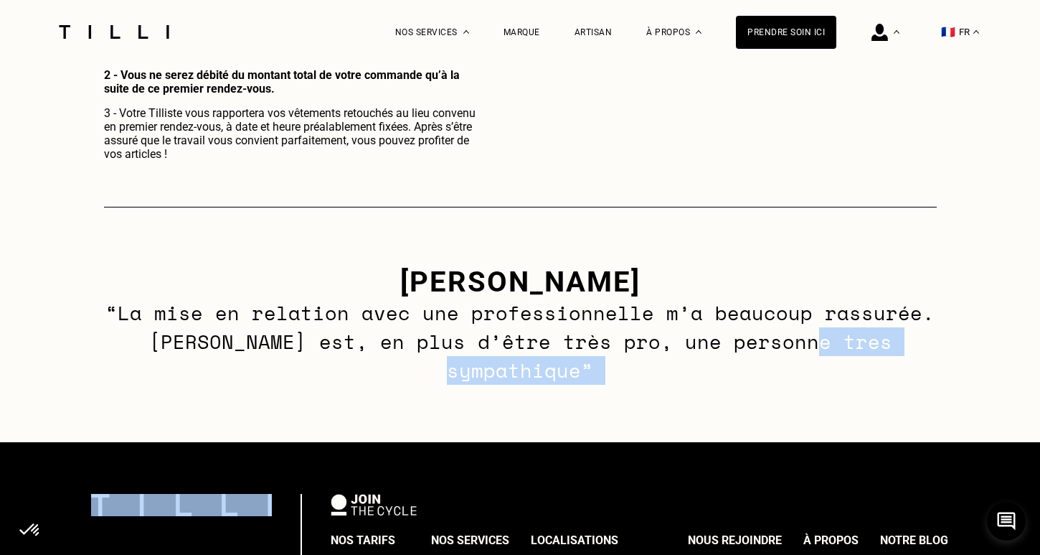
drag, startPoint x: 915, startPoint y: 337, endPoint x: 885, endPoint y: 331, distance: 30.7
click at [885, 331] on p "“La mise en relation avec une professionnelle m’a beaucoup rassurée. [PERSON_NA…" at bounding box center [520, 341] width 845 height 86
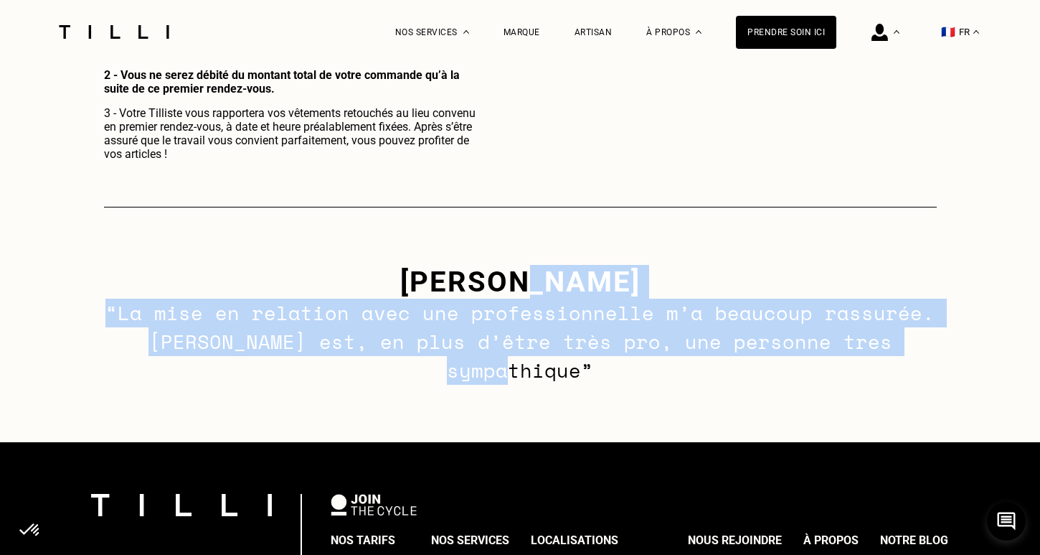
drag, startPoint x: 919, startPoint y: 339, endPoint x: 426, endPoint y: 291, distance: 495.3
click at [426, 291] on div "[PERSON_NAME] - tilliste Mélina “La mise en relation avec une professionnelle m…" at bounding box center [520, 324] width 1040 height 235
click at [917, 346] on p "“La mise en relation avec une professionnelle m’a beaucoup rassurée. [PERSON_NA…" at bounding box center [520, 341] width 845 height 86
drag, startPoint x: 917, startPoint y: 346, endPoint x: 417, endPoint y: 295, distance: 502.7
click at [417, 294] on div "[PERSON_NAME] - tilliste Mélina “La mise en relation avec une professionnelle m…" at bounding box center [520, 324] width 1040 height 235
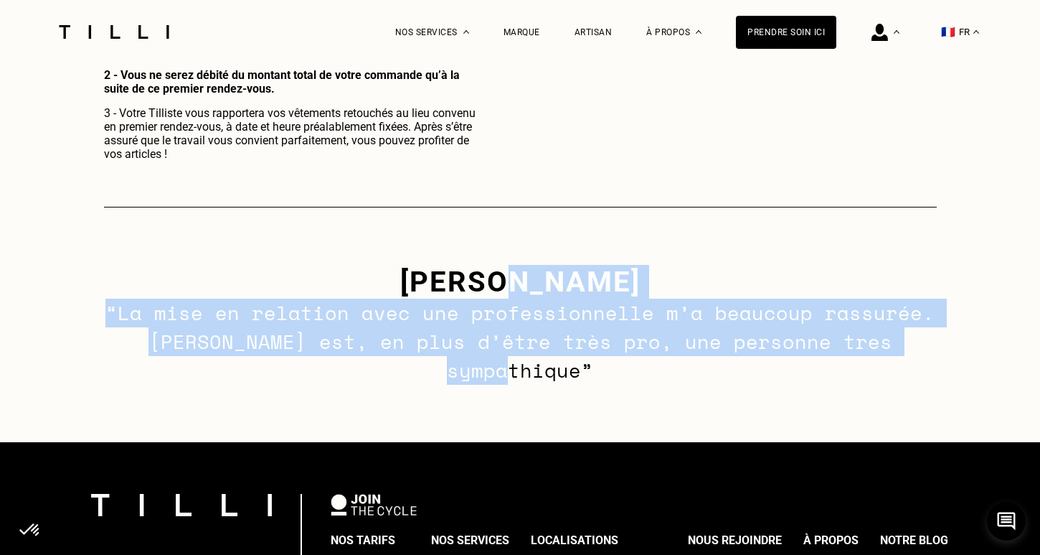
click at [936, 343] on p "“La mise en relation avec une professionnelle m’a beaucoup rassurée. [PERSON_NA…" at bounding box center [520, 341] width 845 height 86
drag, startPoint x: 931, startPoint y: 342, endPoint x: 293, endPoint y: 270, distance: 642.5
click at [293, 270] on div "[PERSON_NAME] - tilliste Mélina “La mise en relation avec une professionnelle m…" at bounding box center [520, 324] width 1040 height 235
click at [293, 270] on h3 "[PERSON_NAME]" at bounding box center [520, 282] width 845 height 34
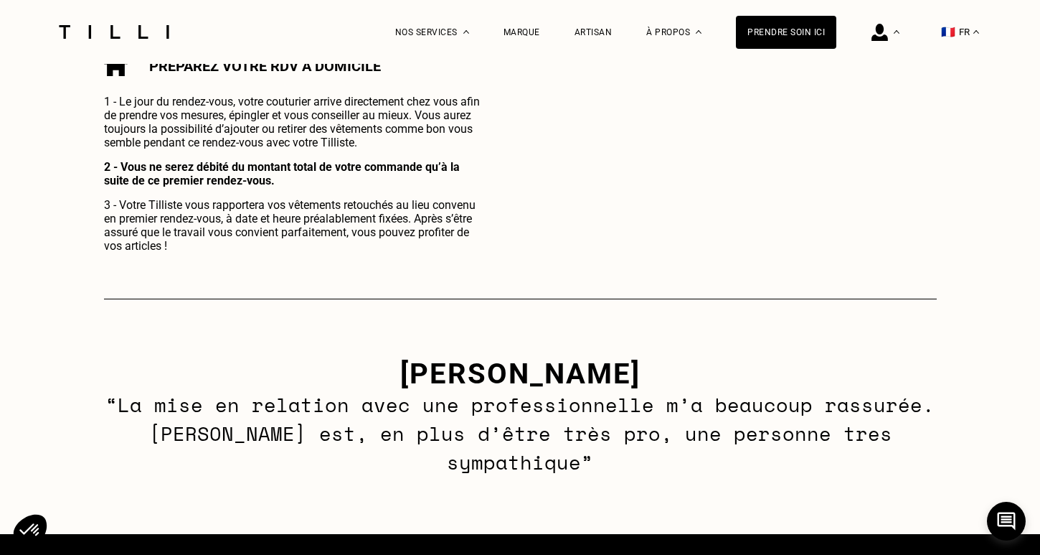
scroll to position [776, 0]
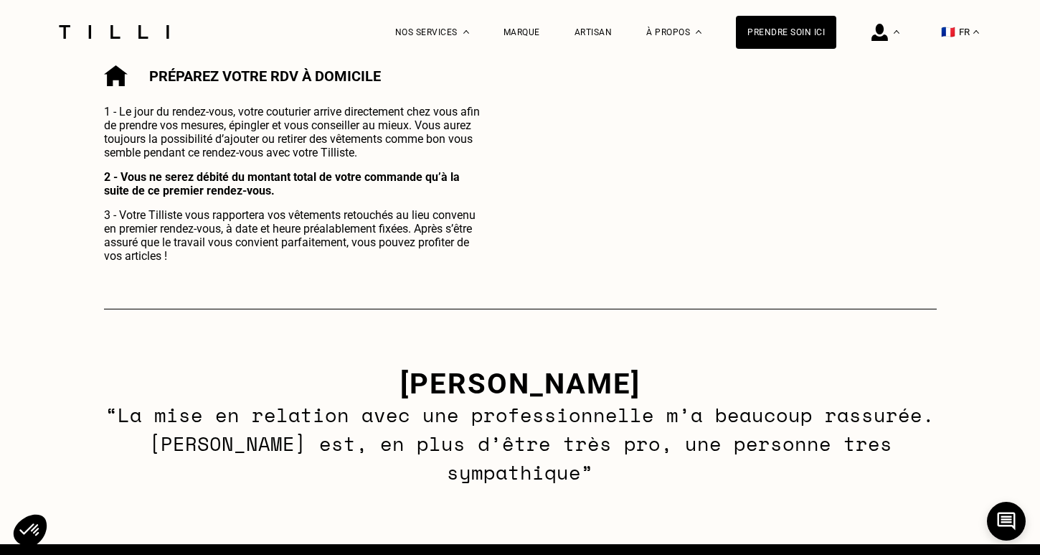
click at [223, 179] on b "2 - Vous ne serez débité du montant total de votre commande qu’à la suite de ce…" at bounding box center [282, 183] width 356 height 27
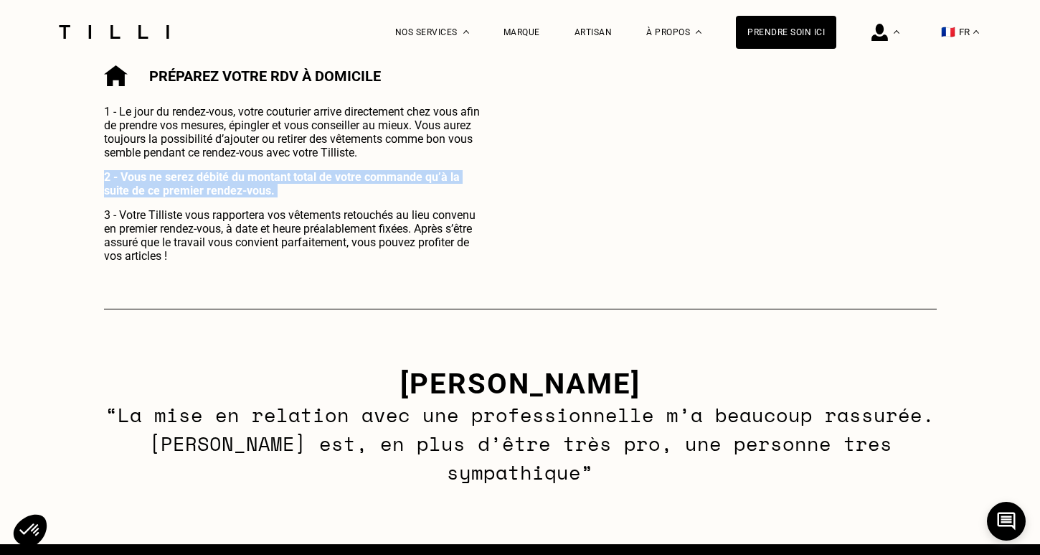
click at [223, 179] on b "2 - Vous ne serez débité du montant total de votre commande qu’à la suite de ce…" at bounding box center [282, 183] width 356 height 27
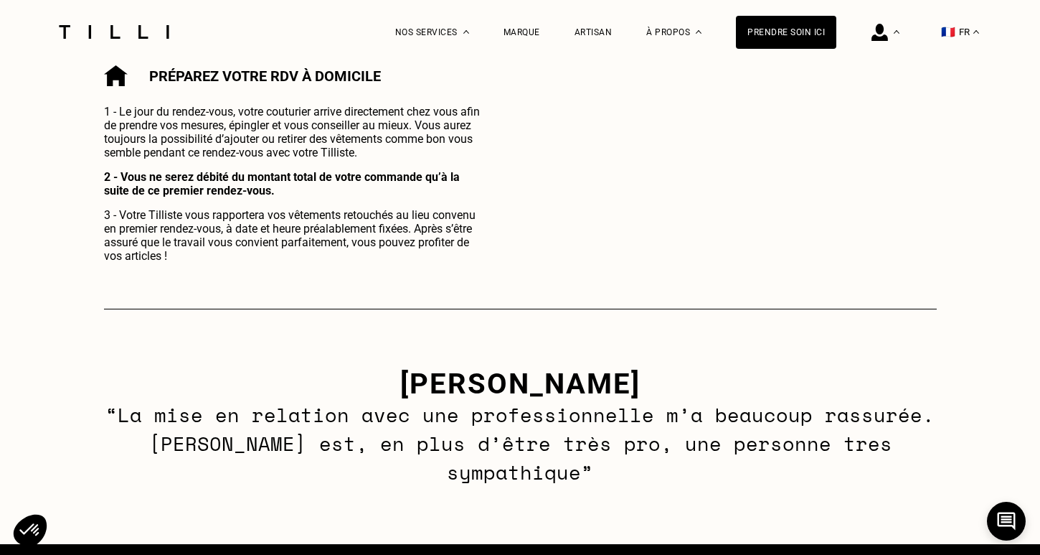
click at [207, 232] on p "3 - Votre Tilliste vous rapportera vos vêtements retouchés au lieu convenu en p…" at bounding box center [295, 235] width 382 height 55
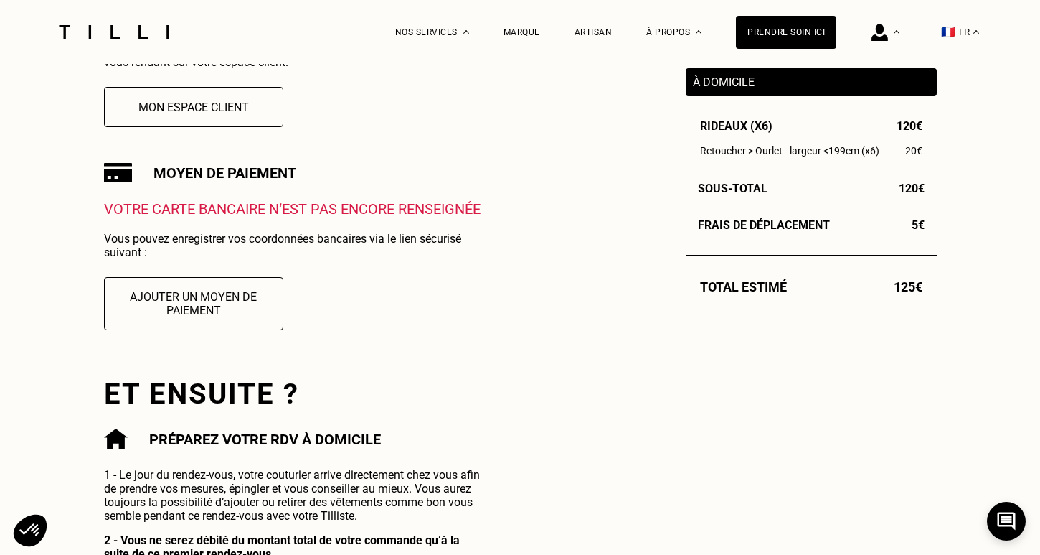
scroll to position [430, 0]
